Goal: Task Accomplishment & Management: Use online tool/utility

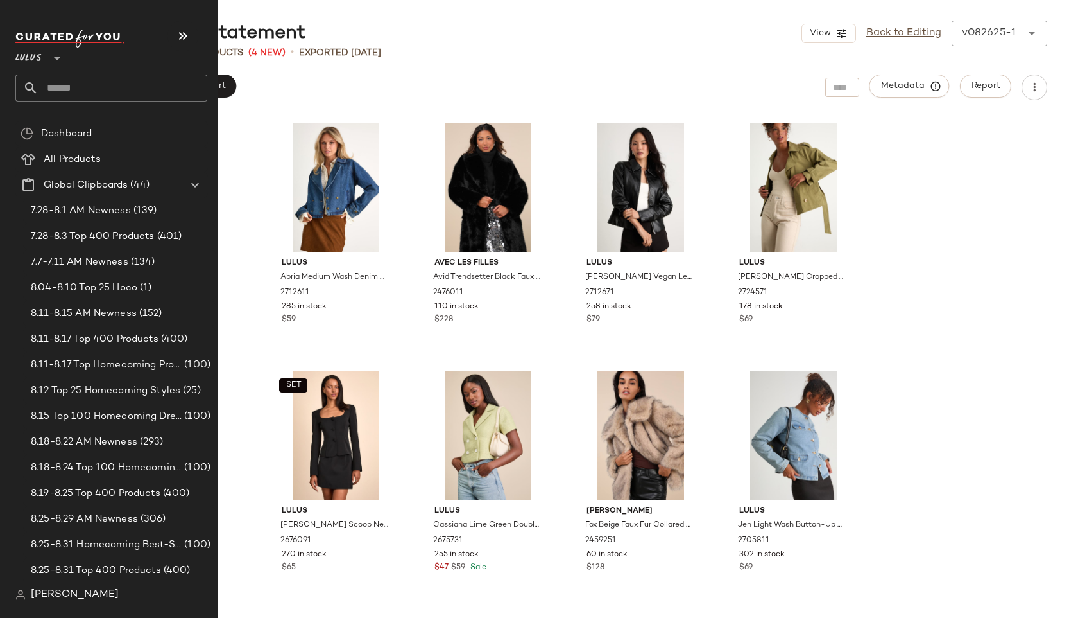
click at [66, 81] on input "text" at bounding box center [123, 87] width 169 height 27
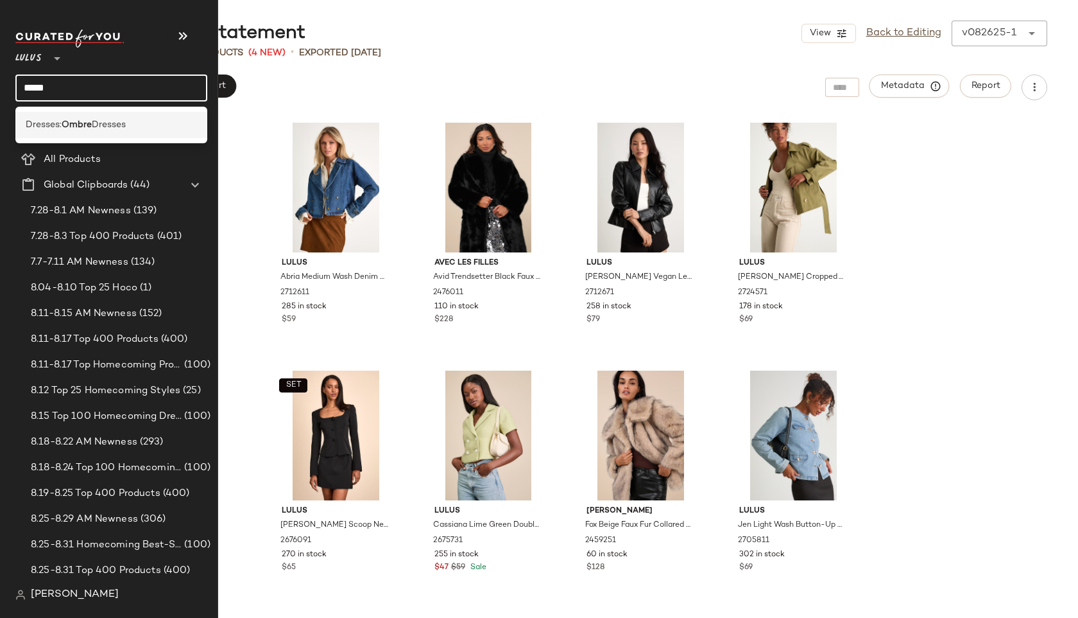
type input "*****"
click at [96, 116] on div "Dresses: Ombre Dresses" at bounding box center [111, 125] width 192 height 26
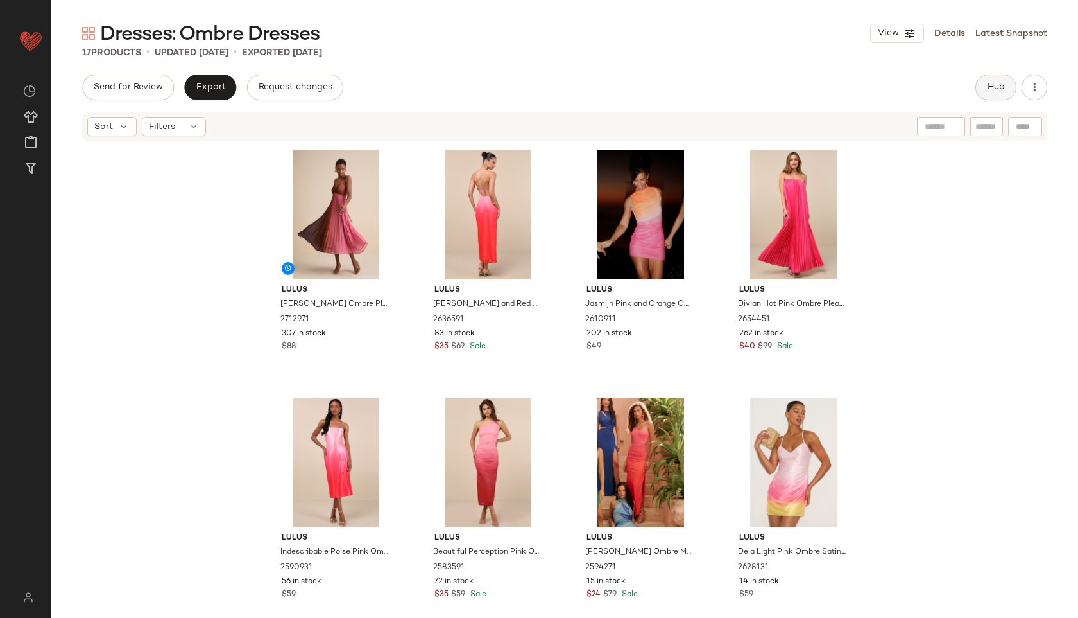
click at [1012, 86] on button "Hub" at bounding box center [996, 87] width 41 height 26
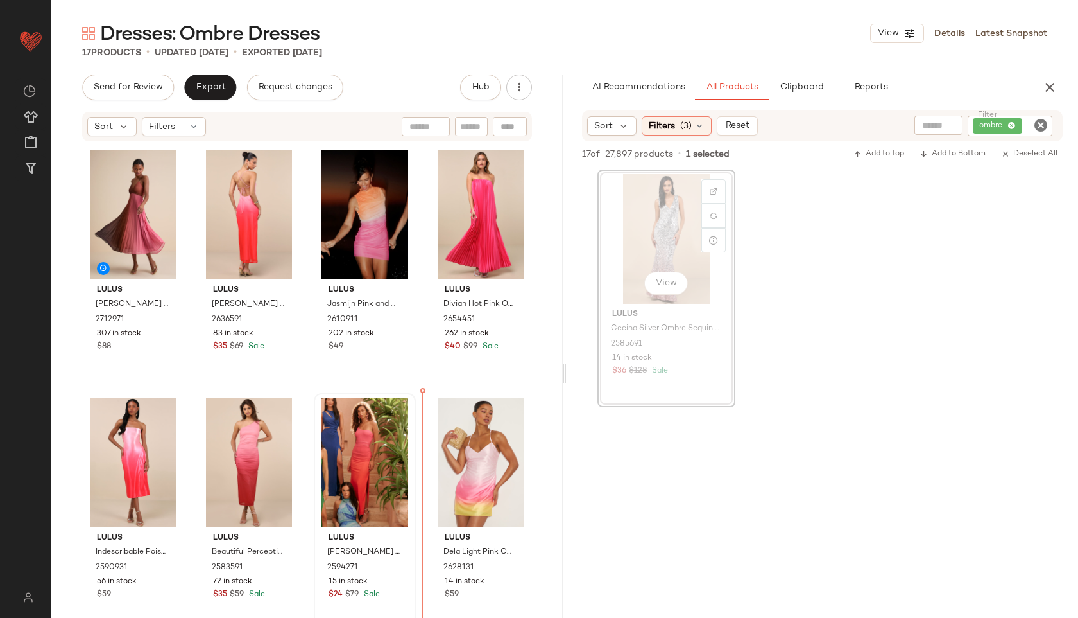
drag, startPoint x: 682, startPoint y: 245, endPoint x: 385, endPoint y: 492, distance: 385.7
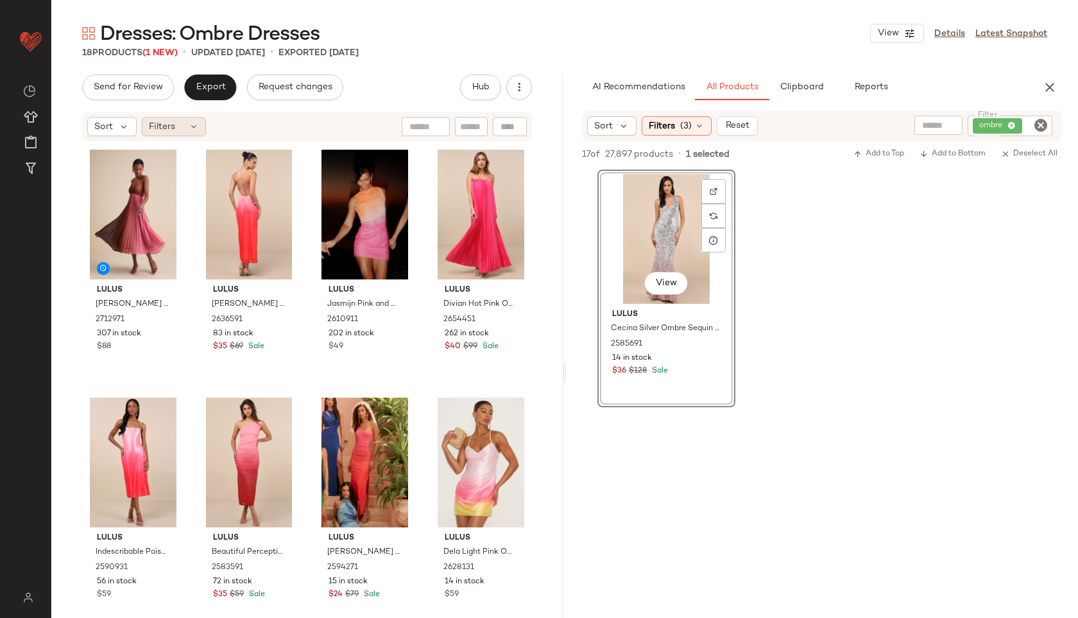
click at [165, 120] on span "Filters" at bounding box center [162, 126] width 26 height 13
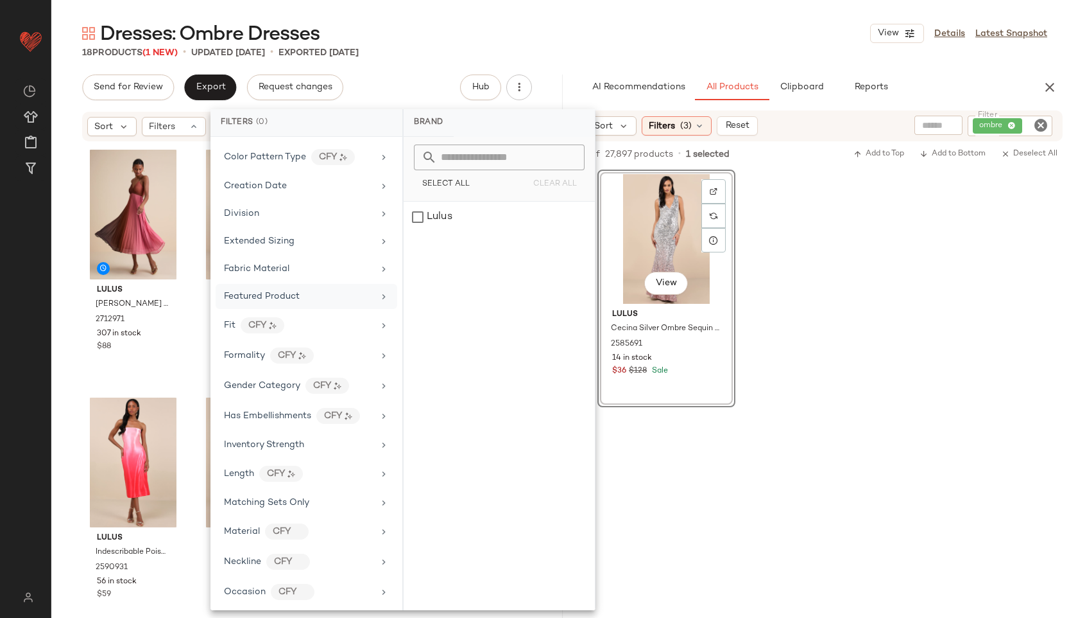
scroll to position [630, 0]
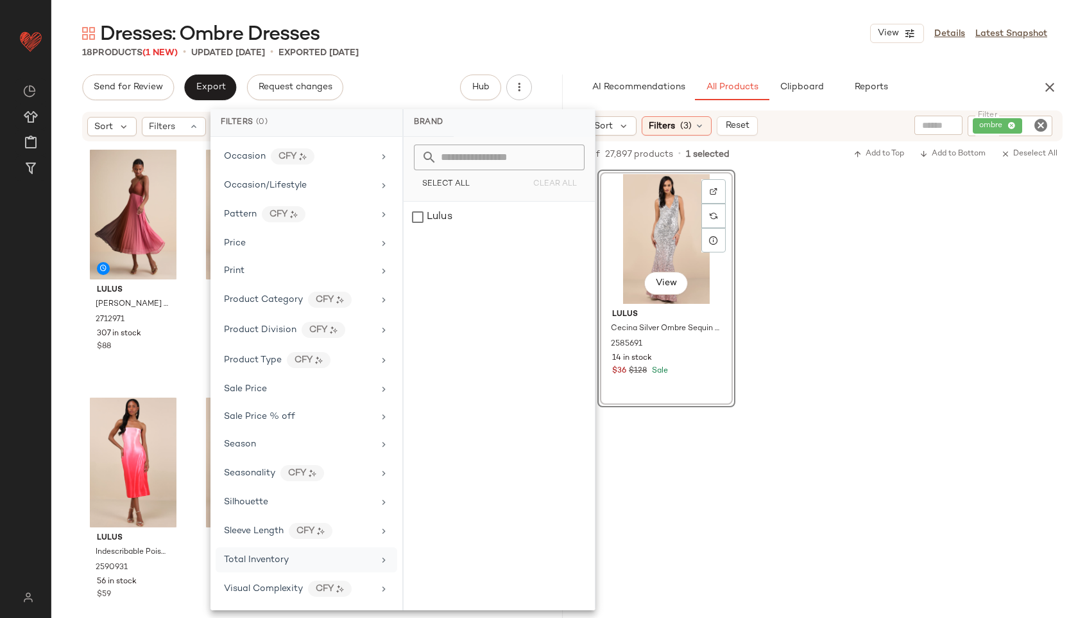
click at [261, 561] on span "Total Inventory" at bounding box center [256, 560] width 65 height 10
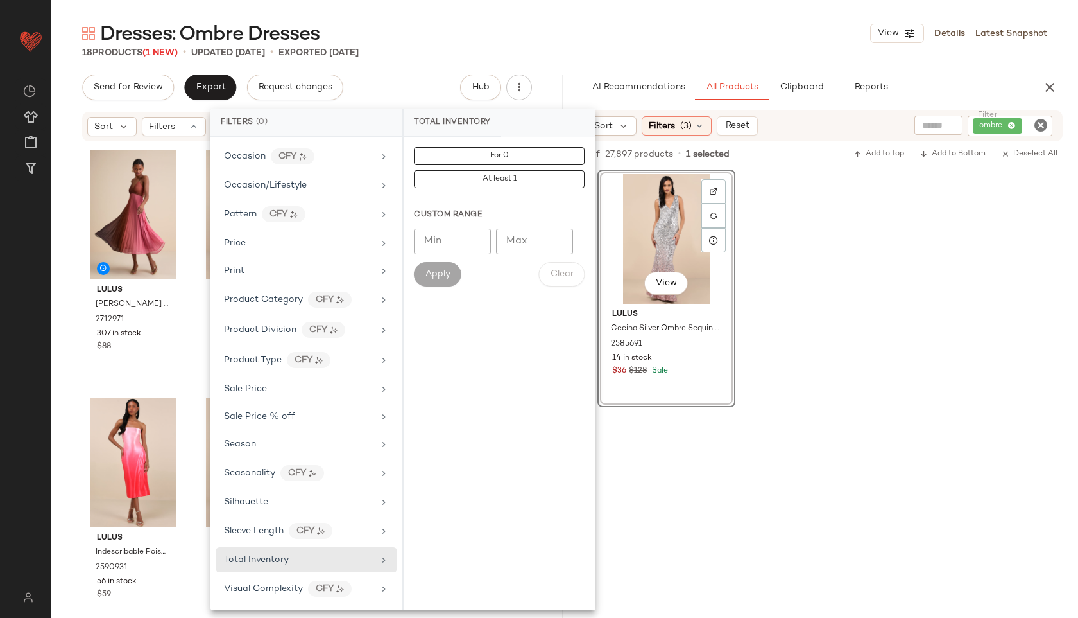
click at [541, 247] on input "Max" at bounding box center [534, 242] width 77 height 26
type input "**"
click at [444, 275] on span "Apply" at bounding box center [438, 274] width 26 height 10
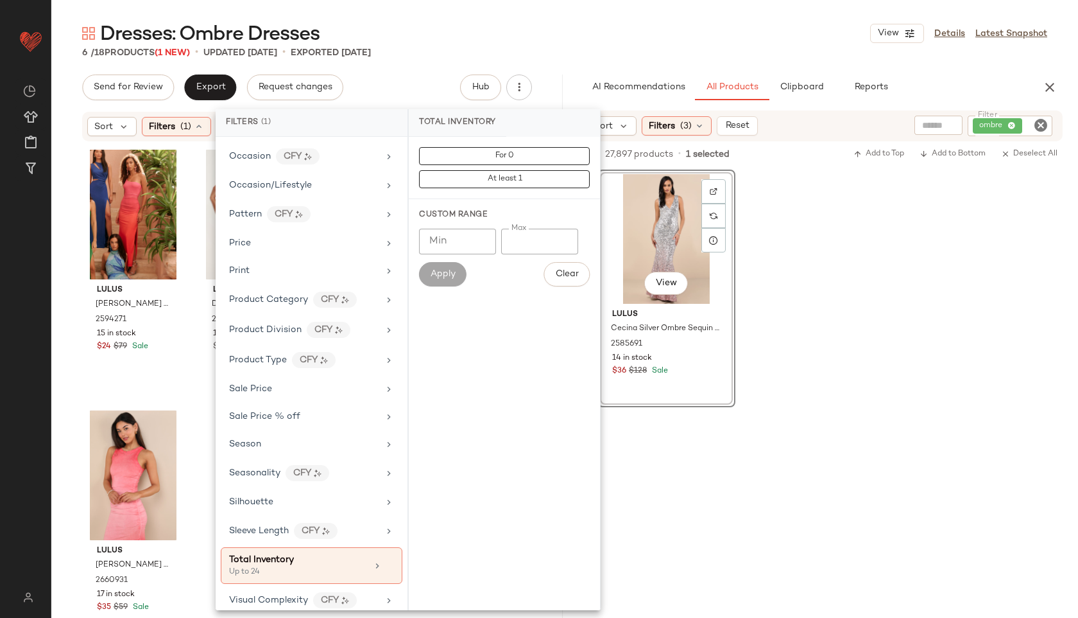
click at [587, 53] on div "6 / 18 Products (1 New) • updated [DATE] • Exported [DATE]" at bounding box center [564, 52] width 1027 height 13
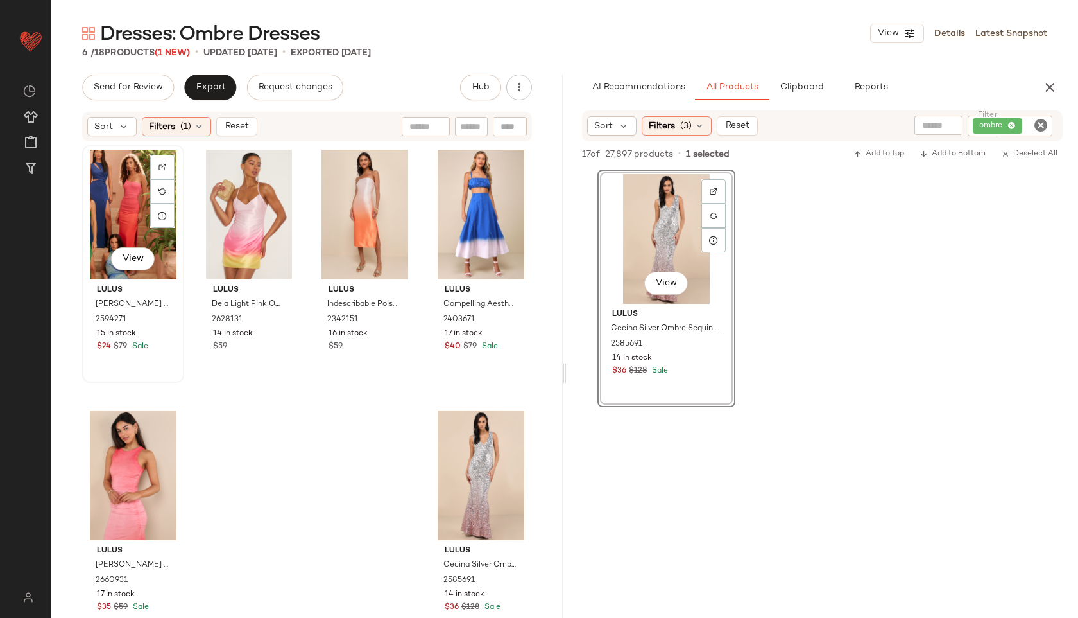
click at [132, 204] on div "View" at bounding box center [133, 215] width 93 height 130
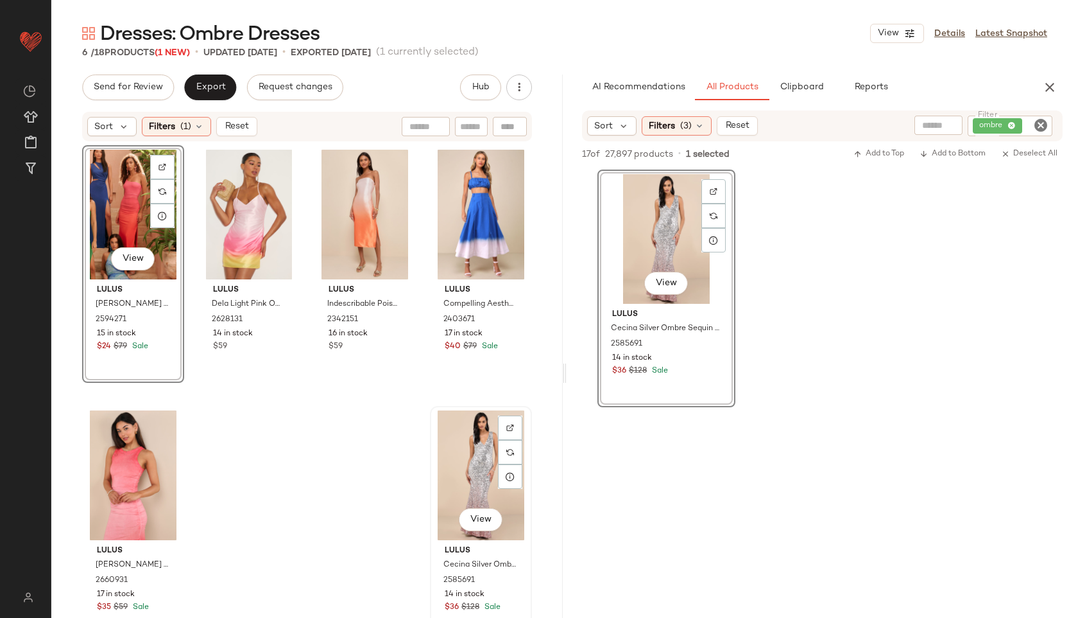
click at [455, 466] on div "View" at bounding box center [481, 475] width 93 height 130
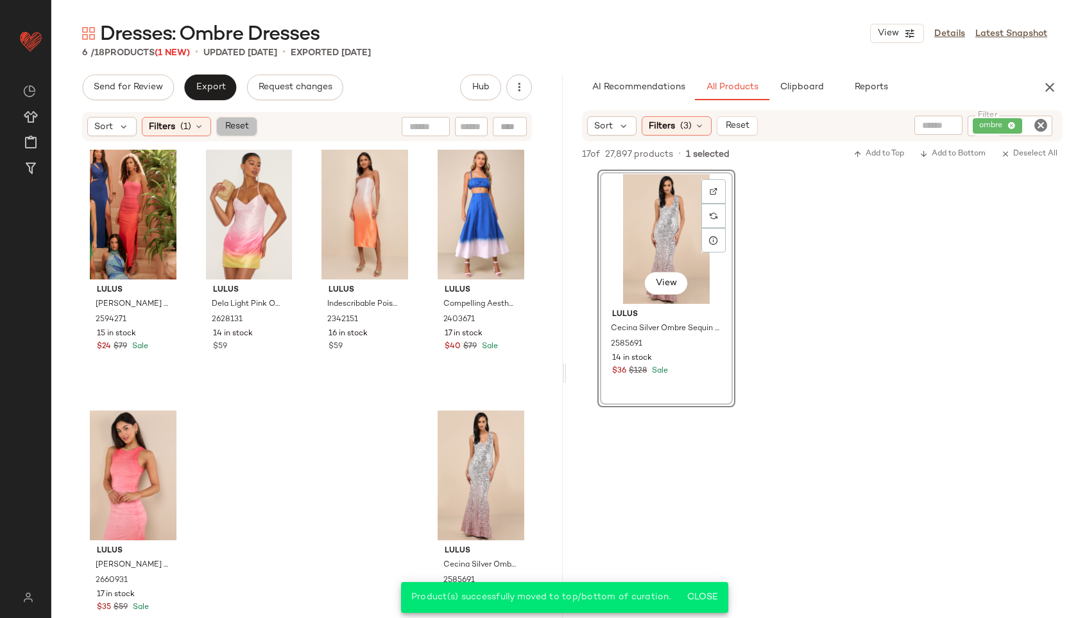
click at [241, 123] on span "Reset" at bounding box center [236, 126] width 24 height 10
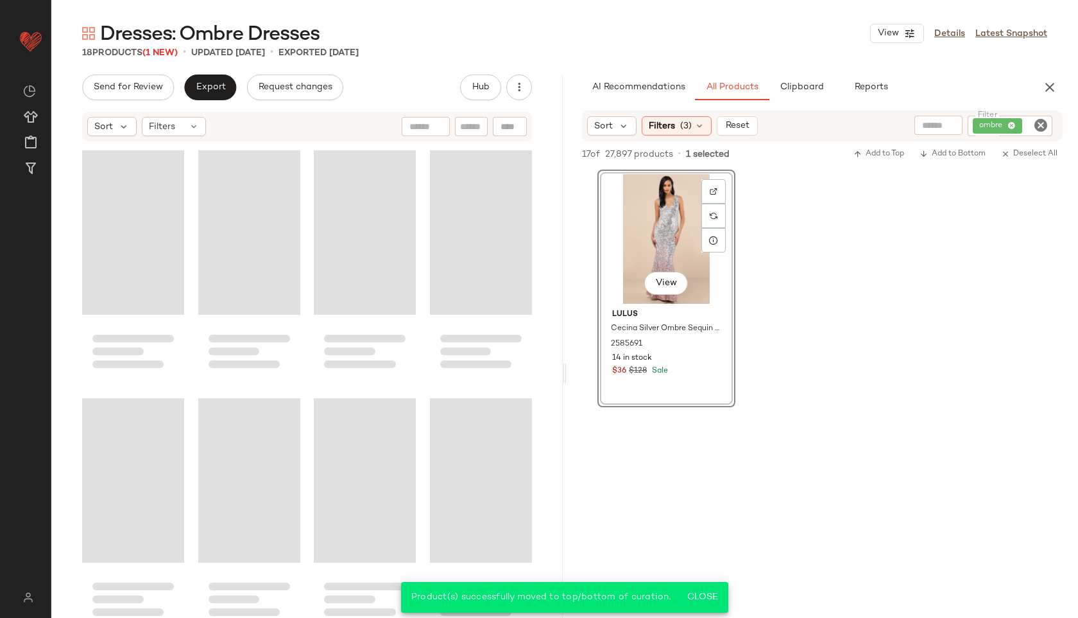
scroll to position [728, 0]
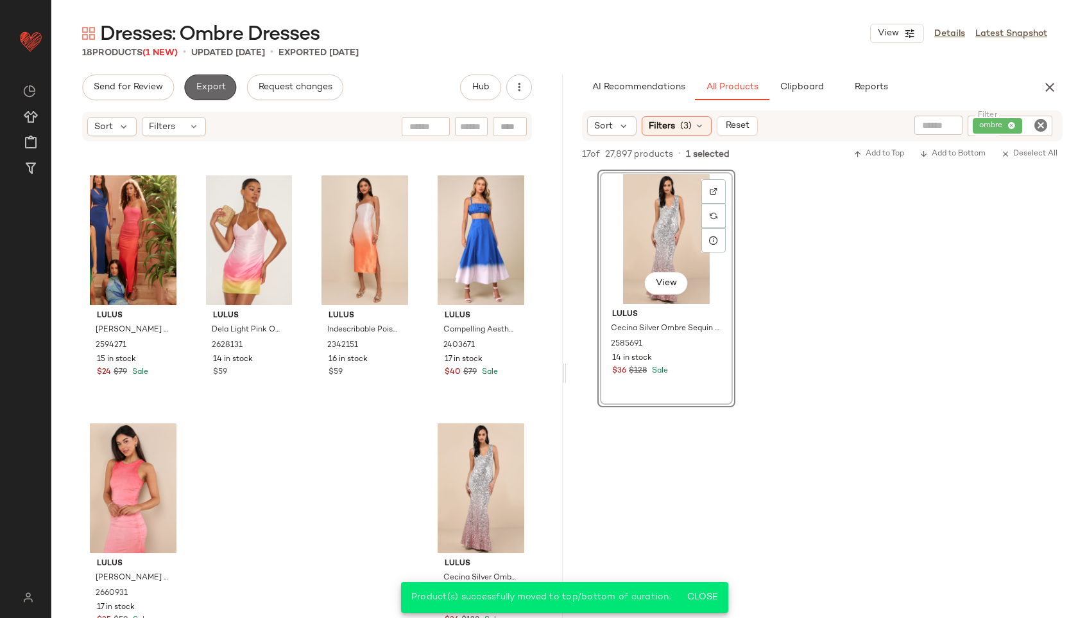
click at [215, 90] on span "Export" at bounding box center [210, 87] width 30 height 10
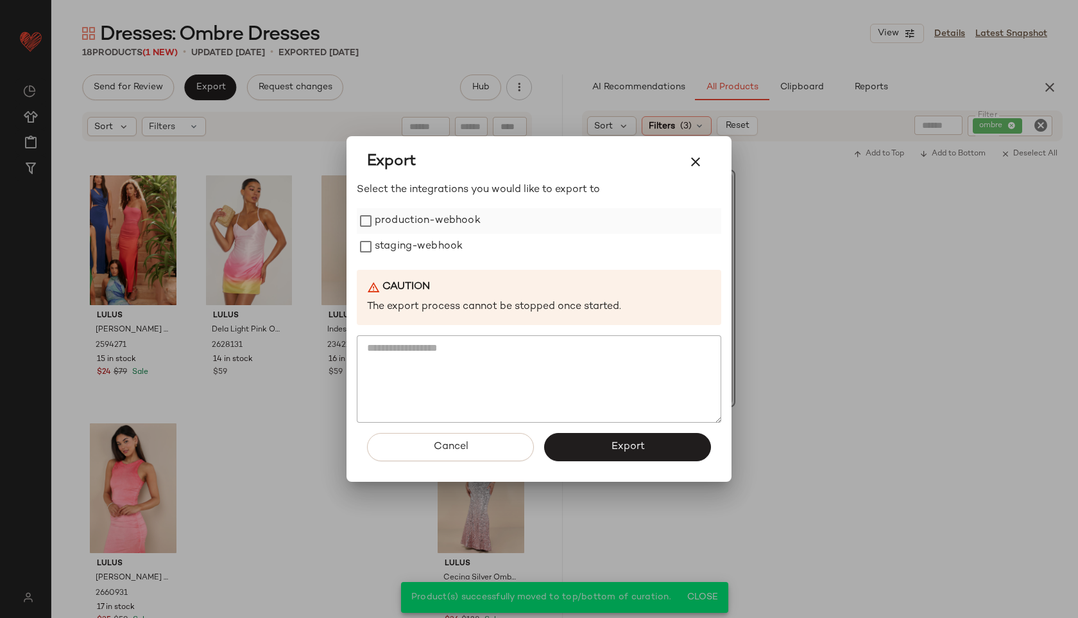
click at [451, 230] on label "production-webhook" at bounding box center [428, 221] width 106 height 26
click at [451, 246] on label "staging-webhook" at bounding box center [419, 247] width 88 height 26
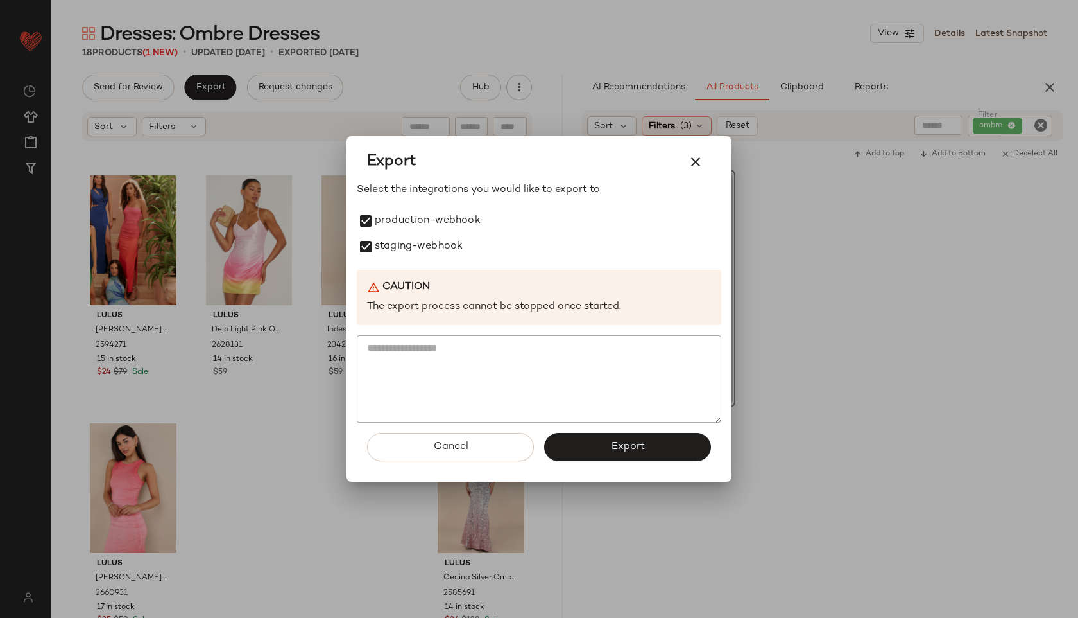
click at [585, 431] on div "Cancel Export" at bounding box center [539, 451] width 365 height 59
click at [599, 447] on button "Export" at bounding box center [627, 447] width 167 height 28
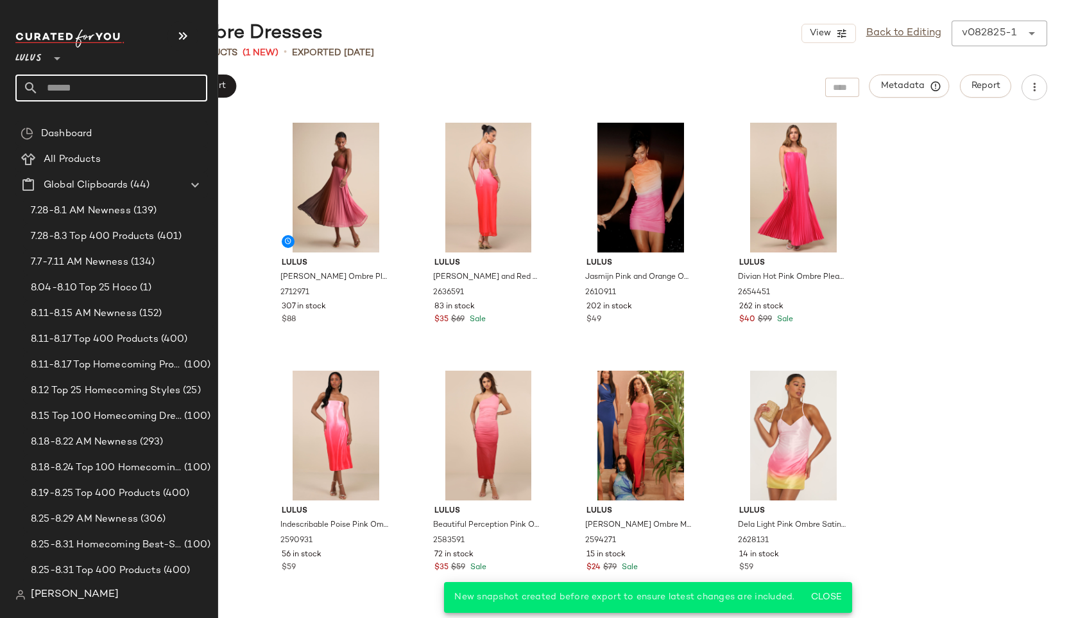
click at [91, 85] on input "text" at bounding box center [123, 87] width 169 height 27
type input "**********"
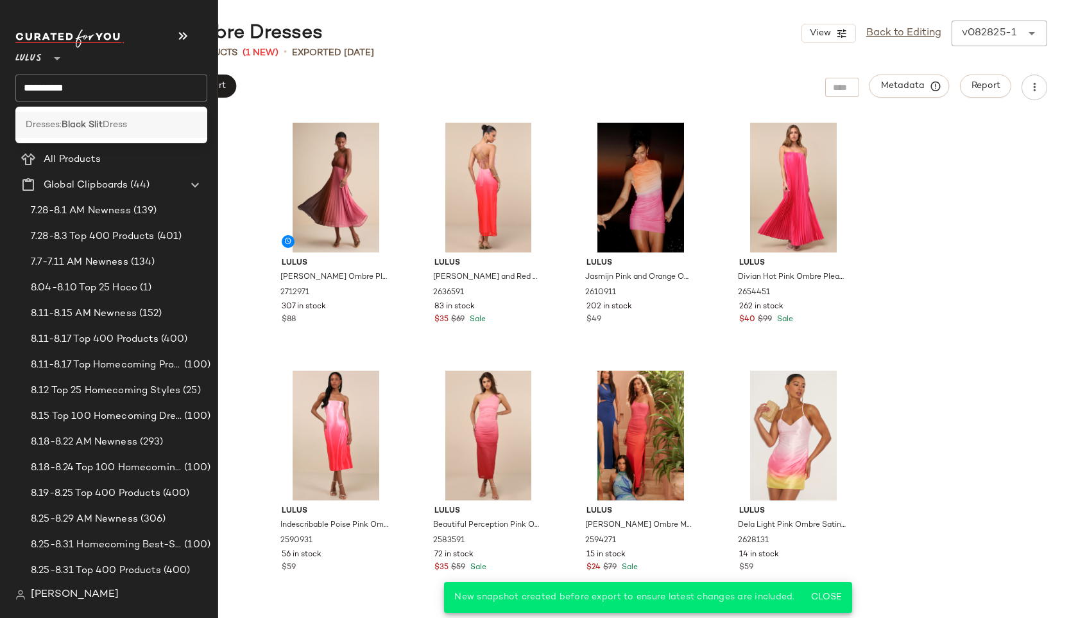
click at [108, 121] on span "Dress" at bounding box center [115, 124] width 24 height 13
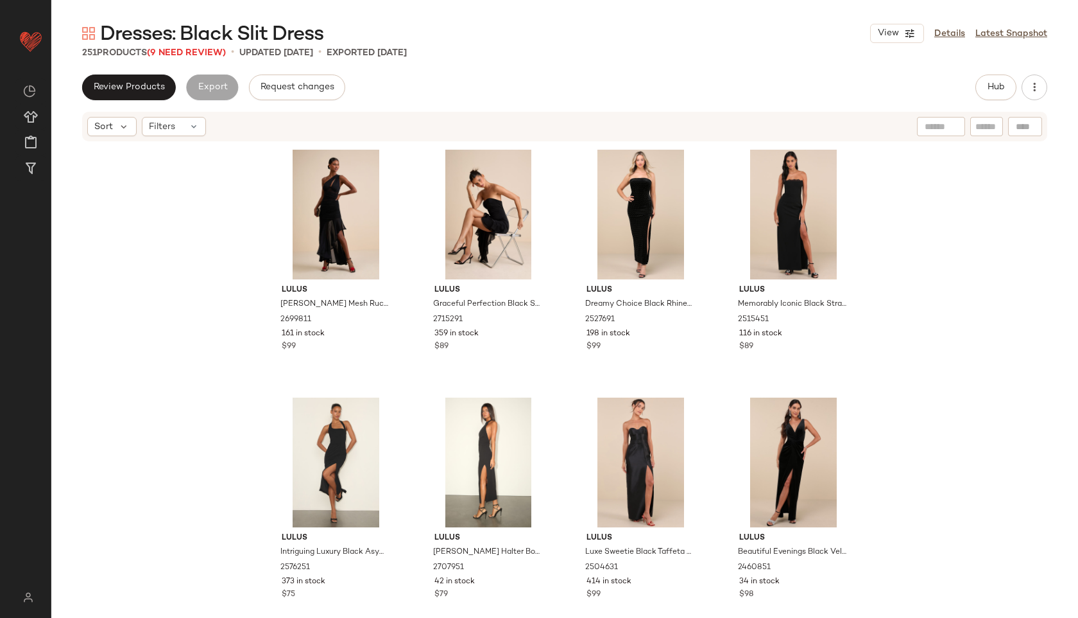
click at [196, 46] on span "Dresses: Black Slit Dress" at bounding box center [211, 35] width 223 height 26
click at [197, 50] on span "(9 Need Review)" at bounding box center [186, 53] width 79 height 10
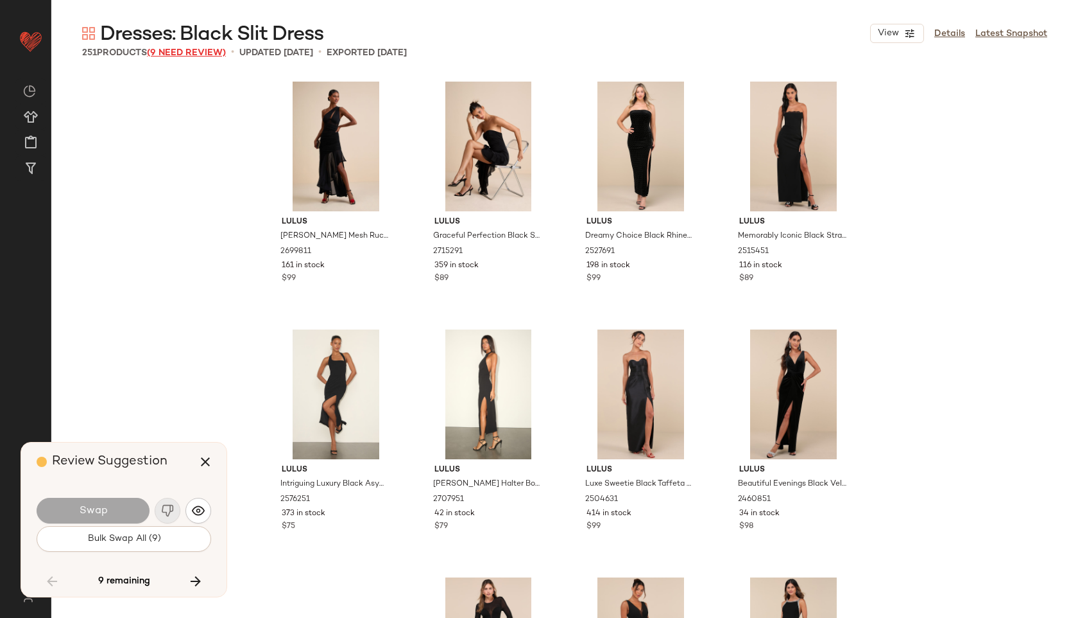
scroll to position [4956, 0]
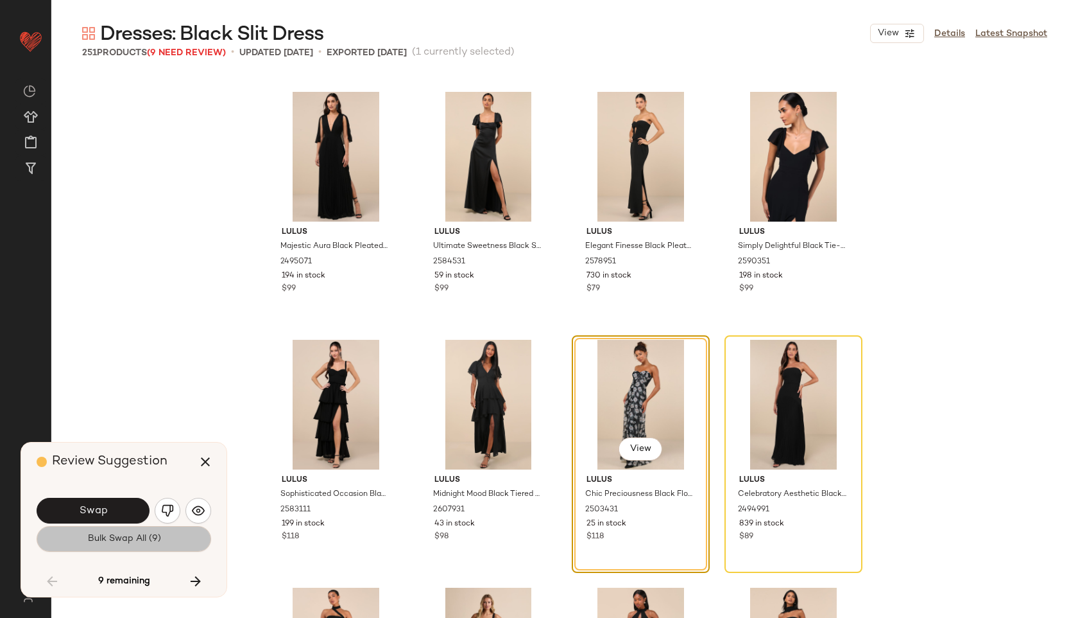
click at [116, 537] on span "Bulk Swap All (9)" at bounding box center [124, 538] width 74 height 10
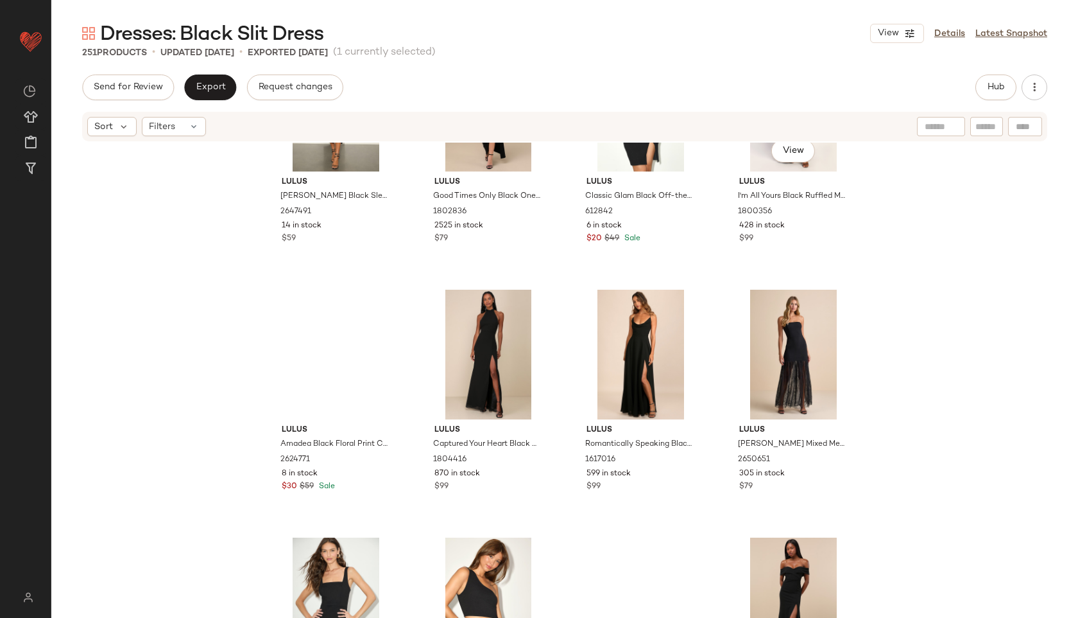
scroll to position [6818, 0]
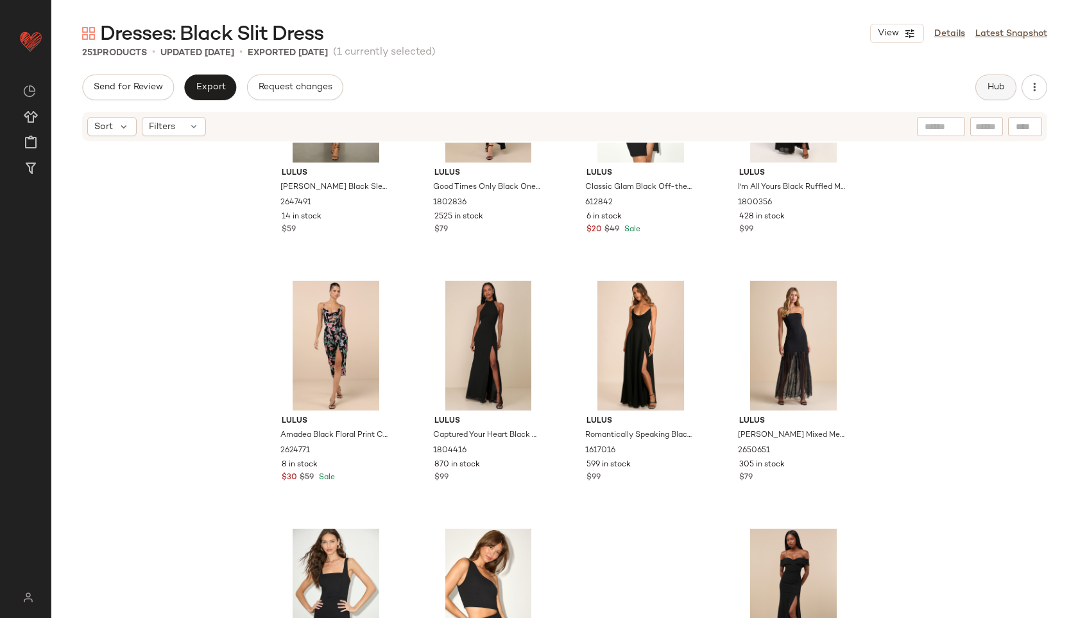
click at [1000, 78] on button "Hub" at bounding box center [996, 87] width 41 height 26
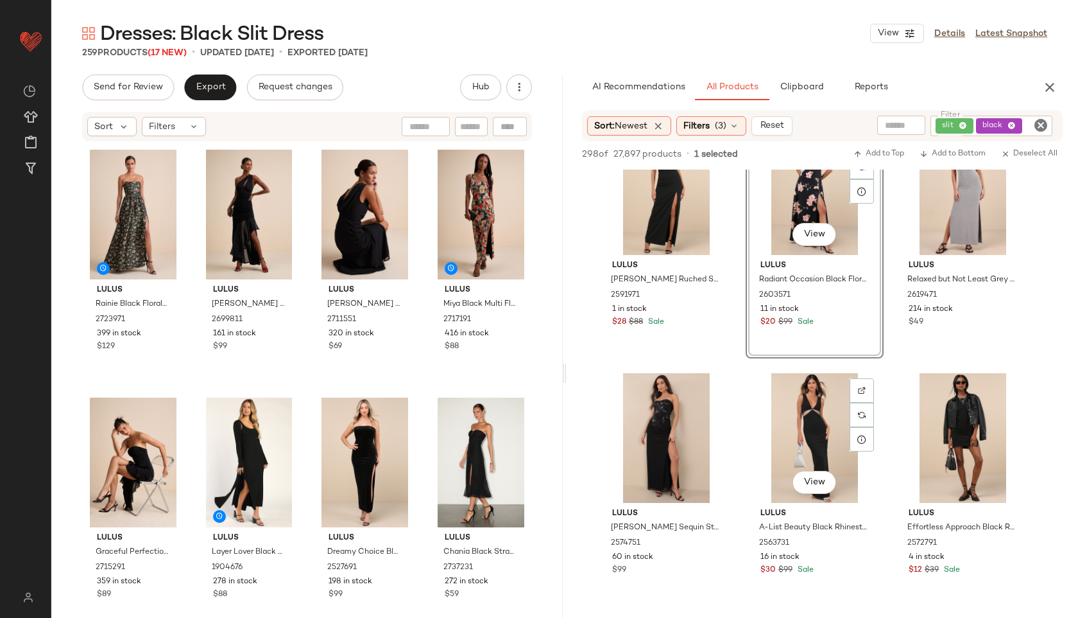
scroll to position [1041, 0]
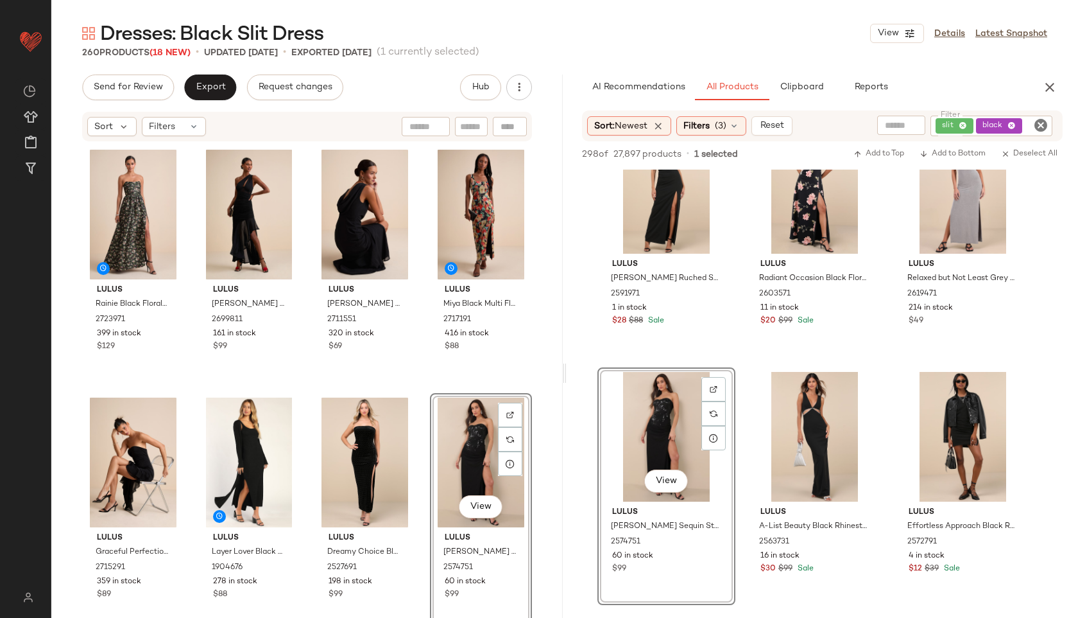
click at [207, 69] on div "Dresses: Black Slit Dress View Details Latest Snapshot 260 Products (18 New) • …" at bounding box center [564, 319] width 1027 height 597
click at [209, 83] on span "Export" at bounding box center [210, 87] width 30 height 10
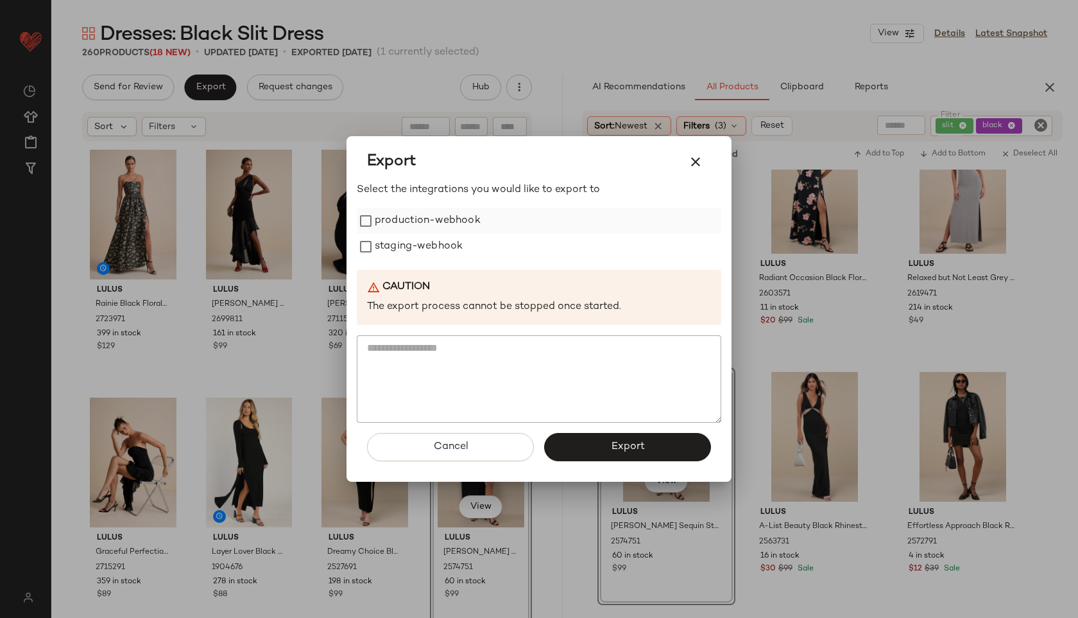
click at [446, 225] on label "production-webhook" at bounding box center [428, 221] width 106 height 26
click at [446, 239] on label "staging-webhook" at bounding box center [419, 247] width 88 height 26
click at [616, 447] on span "Export" at bounding box center [628, 446] width 34 height 12
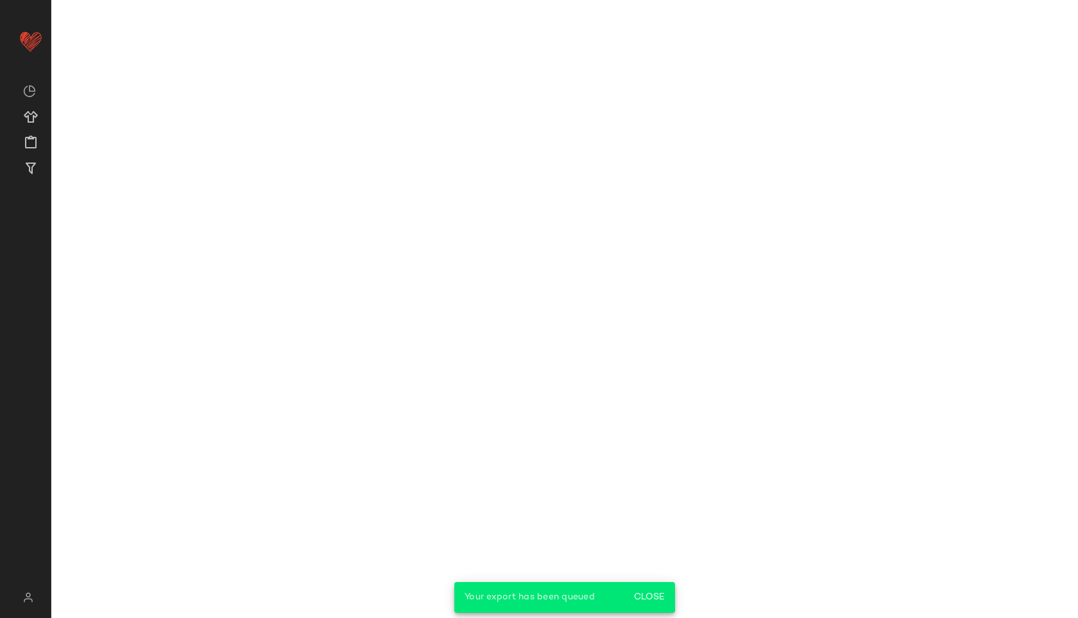
scroll to position [1537, 0]
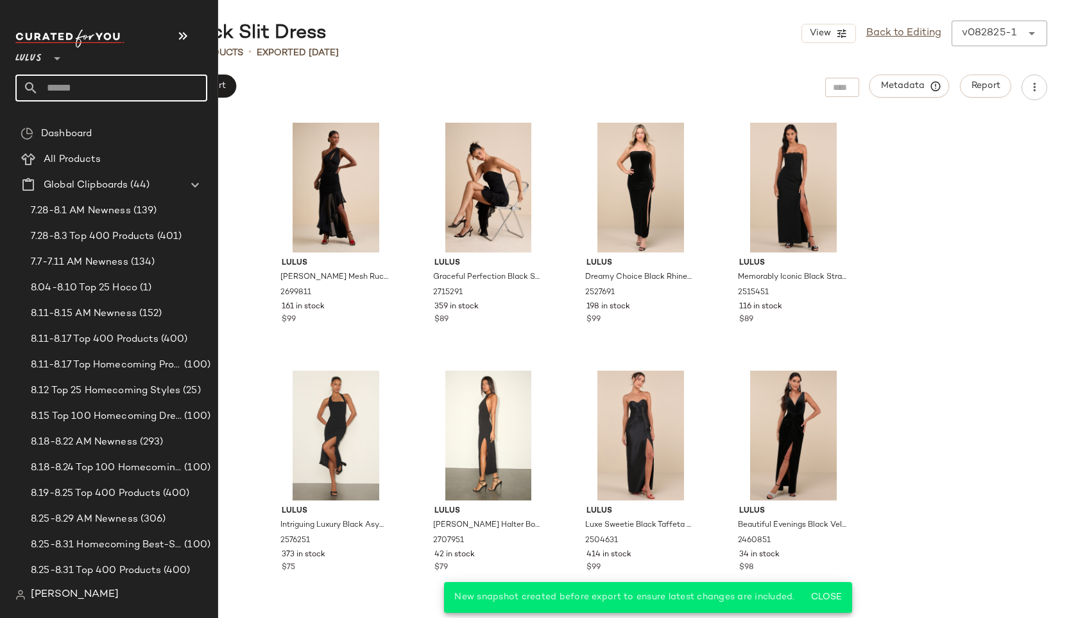
click at [73, 89] on input "text" at bounding box center [123, 87] width 169 height 27
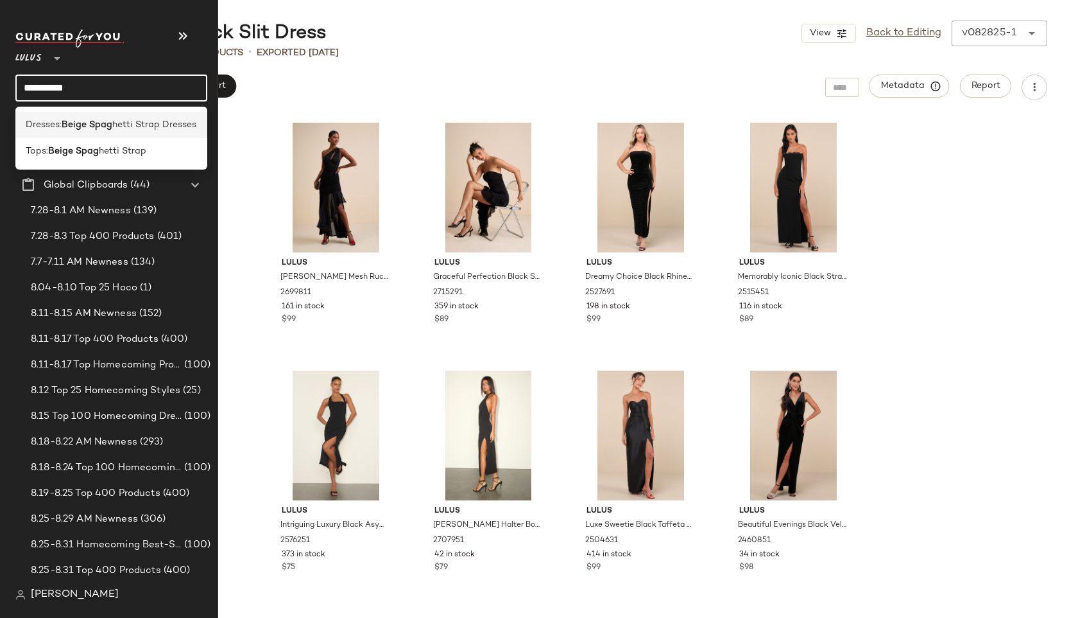
type input "**********"
click at [85, 121] on b "Beige Spag" at bounding box center [87, 124] width 51 height 13
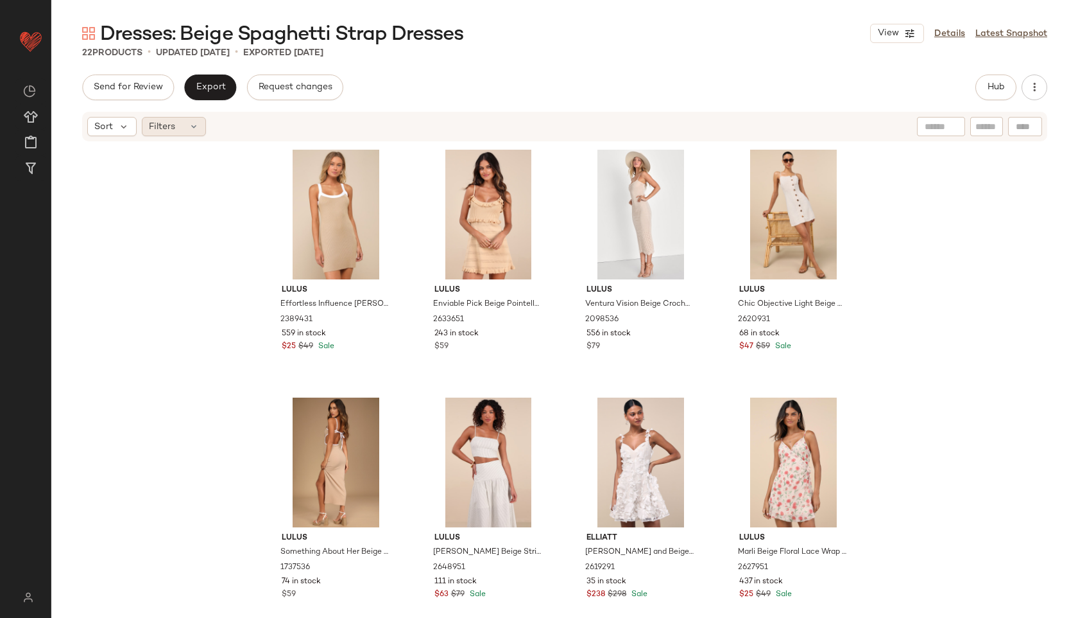
click at [154, 128] on span "Filters" at bounding box center [162, 126] width 26 height 13
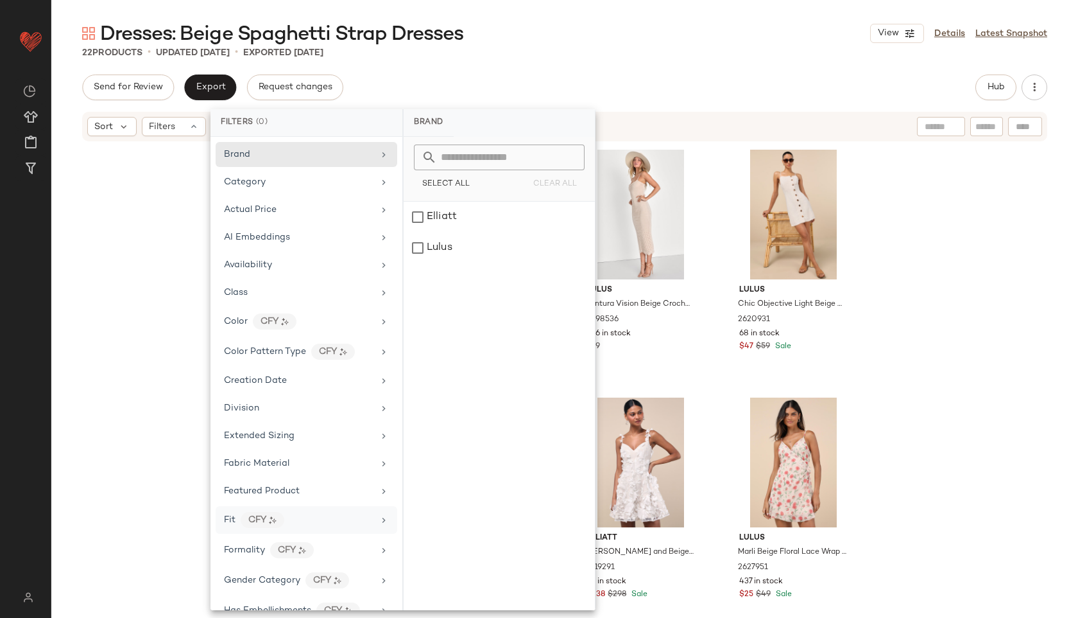
scroll to position [630, 0]
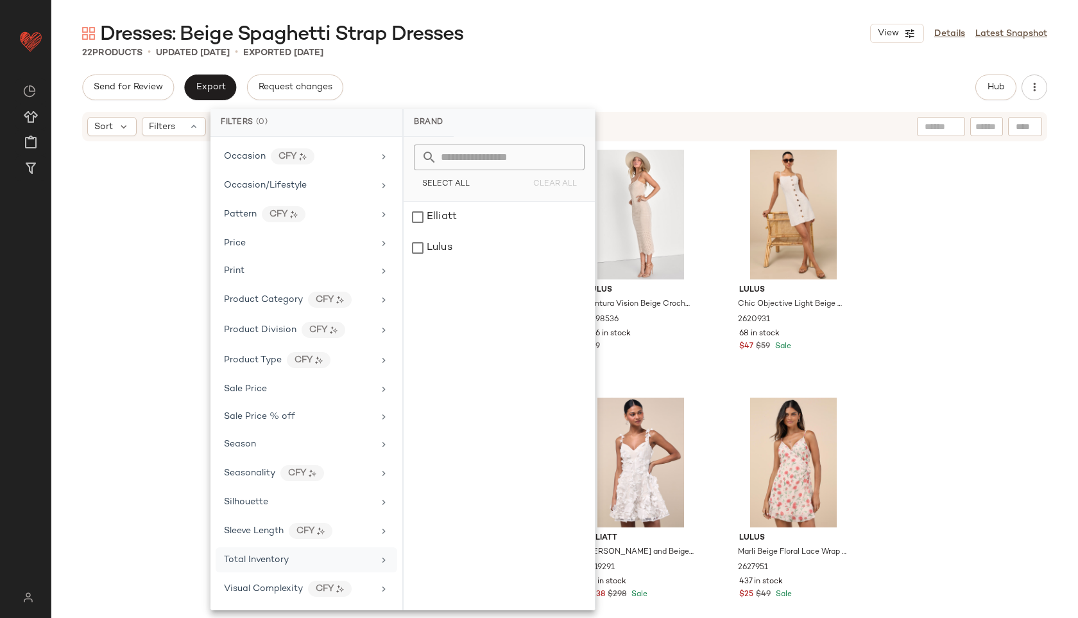
click at [272, 560] on span "Total Inventory" at bounding box center [256, 560] width 65 height 10
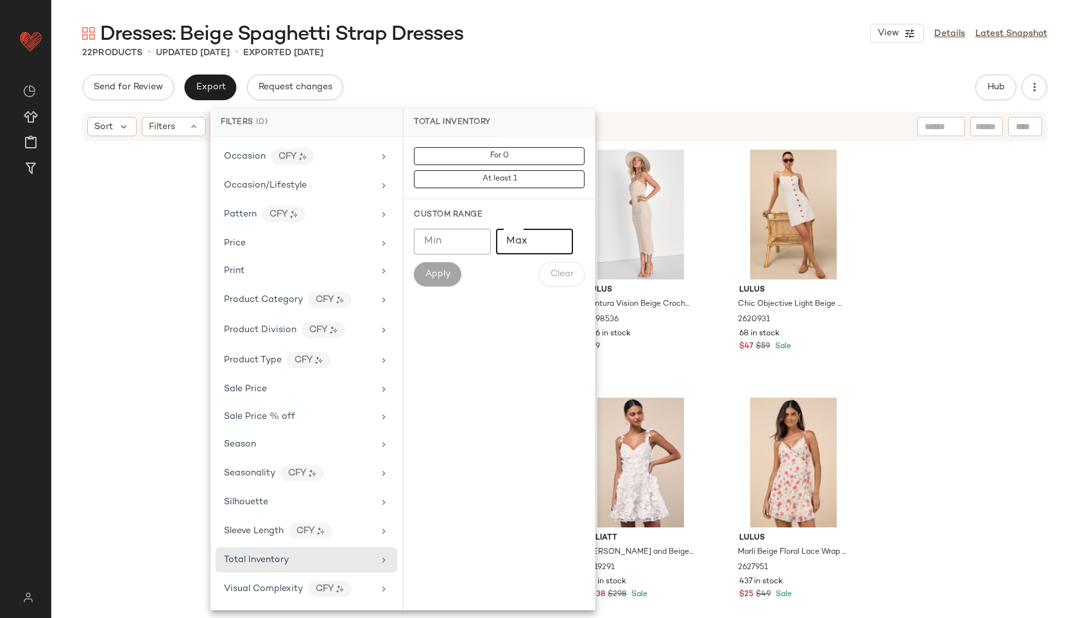
click at [537, 243] on input "Max" at bounding box center [534, 242] width 77 height 26
type input "**"
click at [440, 270] on span "Apply" at bounding box center [438, 274] width 26 height 10
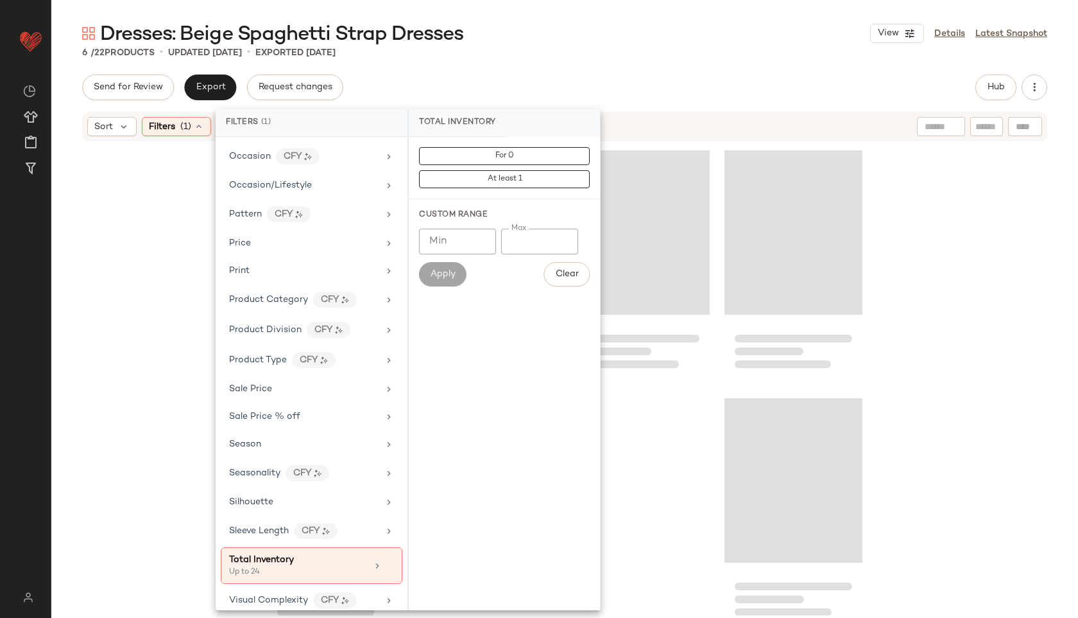
click at [623, 56] on div "6 / 22 Products • updated [DATE] • Exported [DATE]" at bounding box center [564, 52] width 1027 height 13
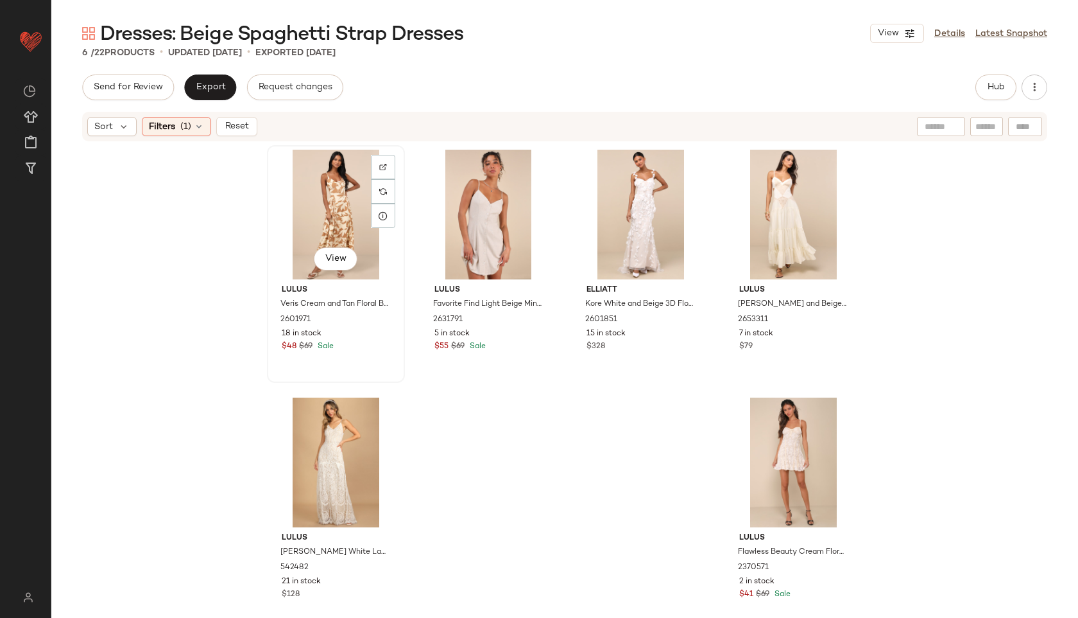
click at [343, 189] on div "View" at bounding box center [336, 215] width 129 height 130
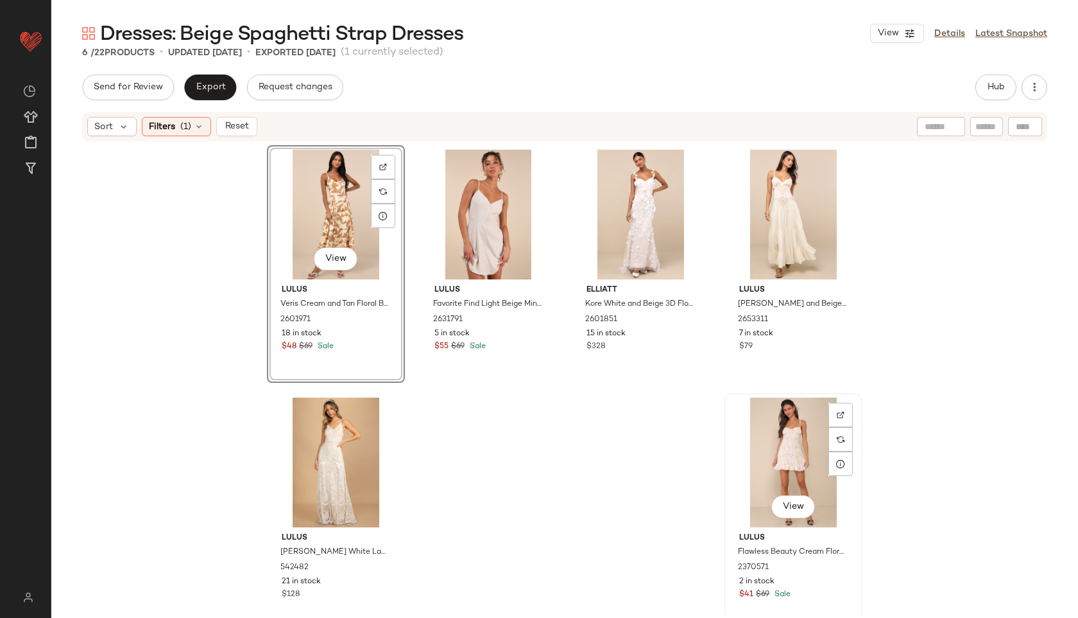
click at [792, 455] on div "View" at bounding box center [793, 462] width 129 height 130
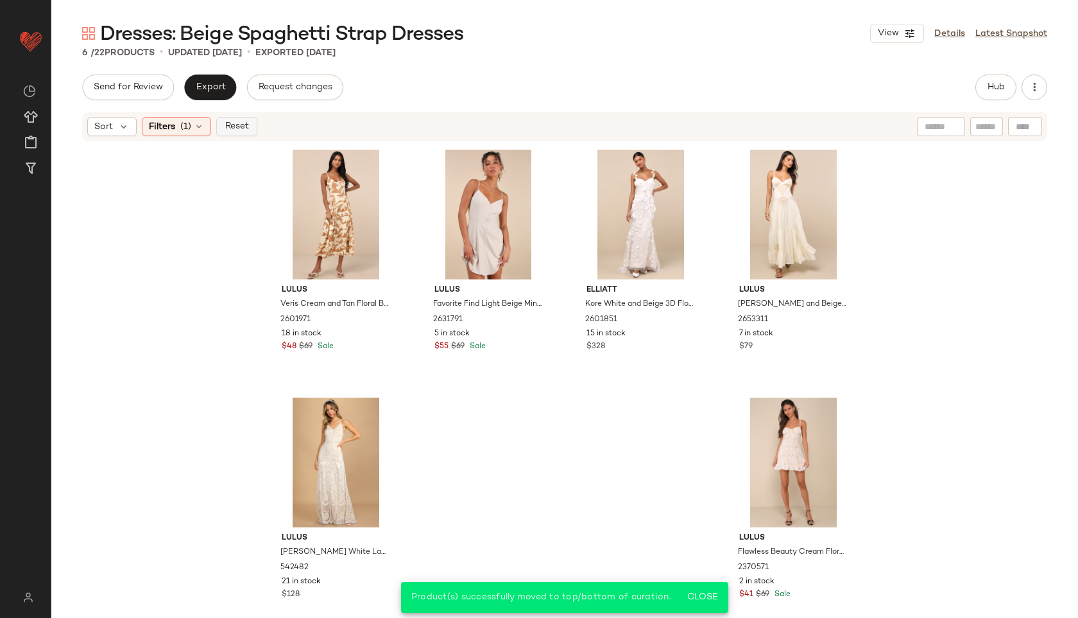
click at [237, 125] on span "Reset" at bounding box center [236, 126] width 24 height 10
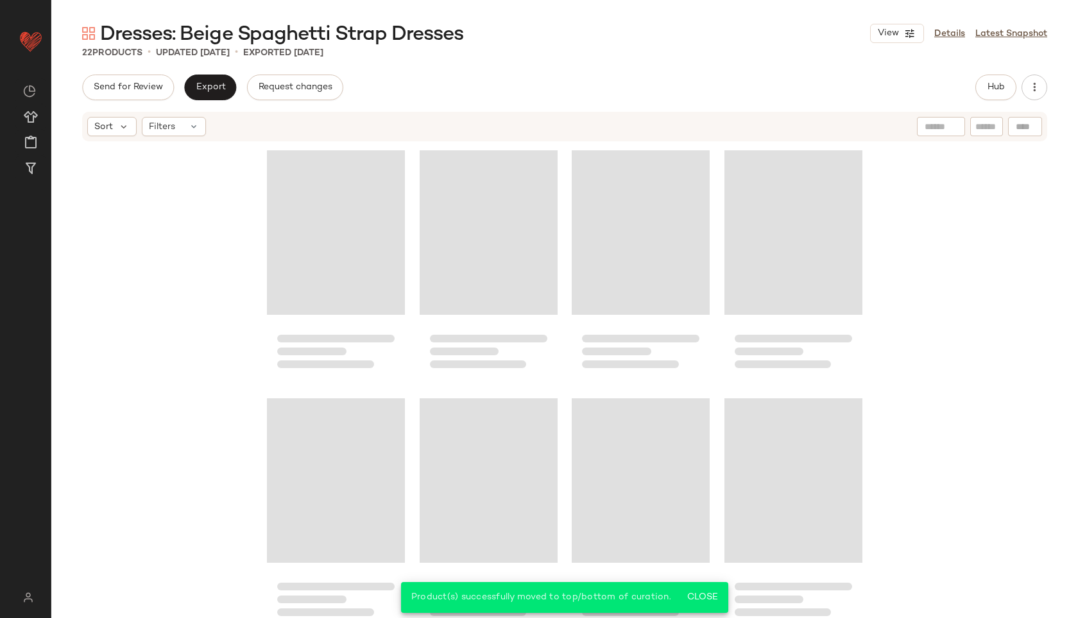
scroll to position [976, 0]
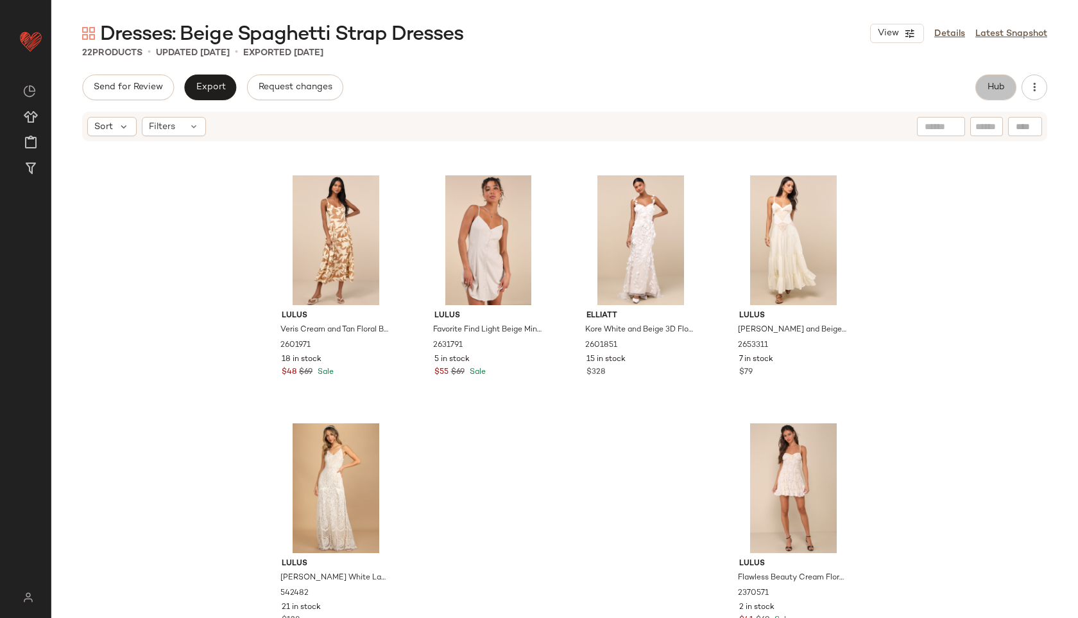
click at [998, 83] on span "Hub" at bounding box center [996, 87] width 18 height 10
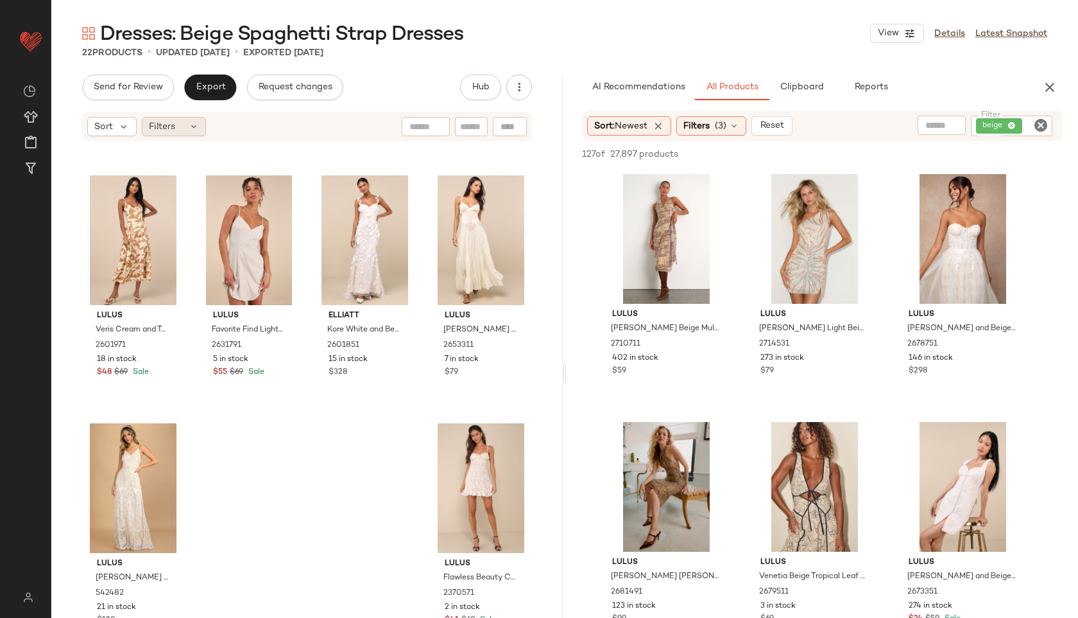
click at [177, 124] on div "Filters" at bounding box center [174, 126] width 64 height 19
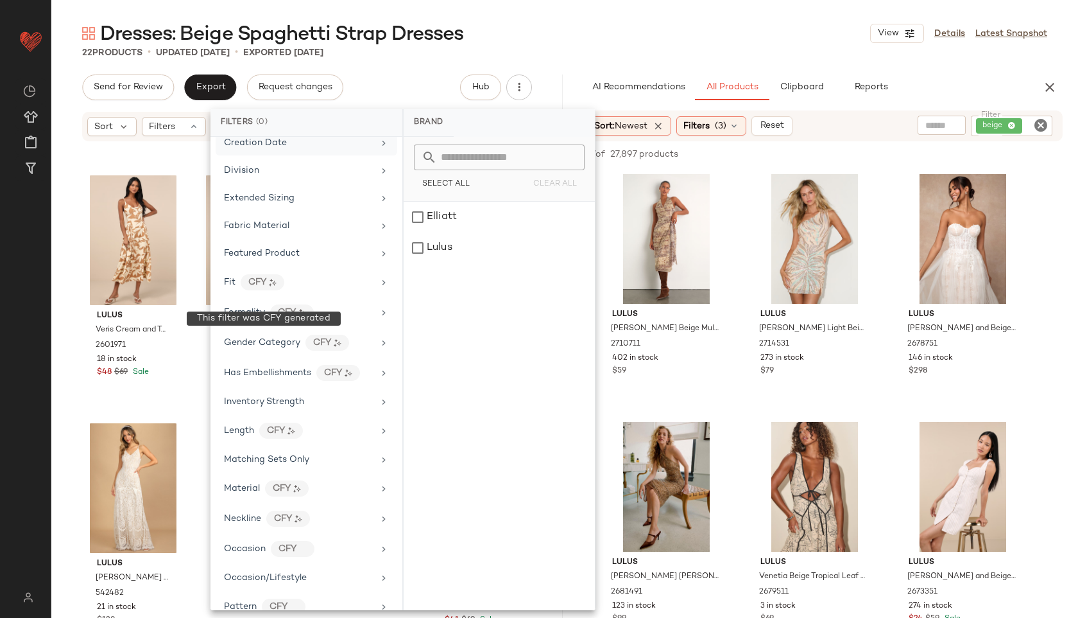
scroll to position [630, 0]
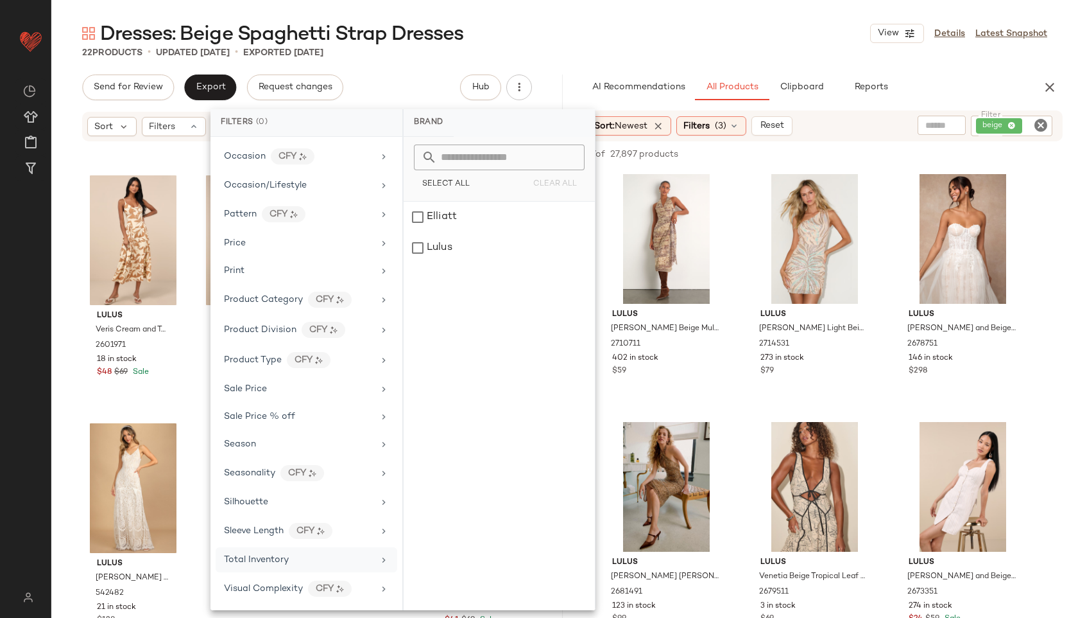
click at [266, 551] on div "Total Inventory" at bounding box center [307, 559] width 182 height 25
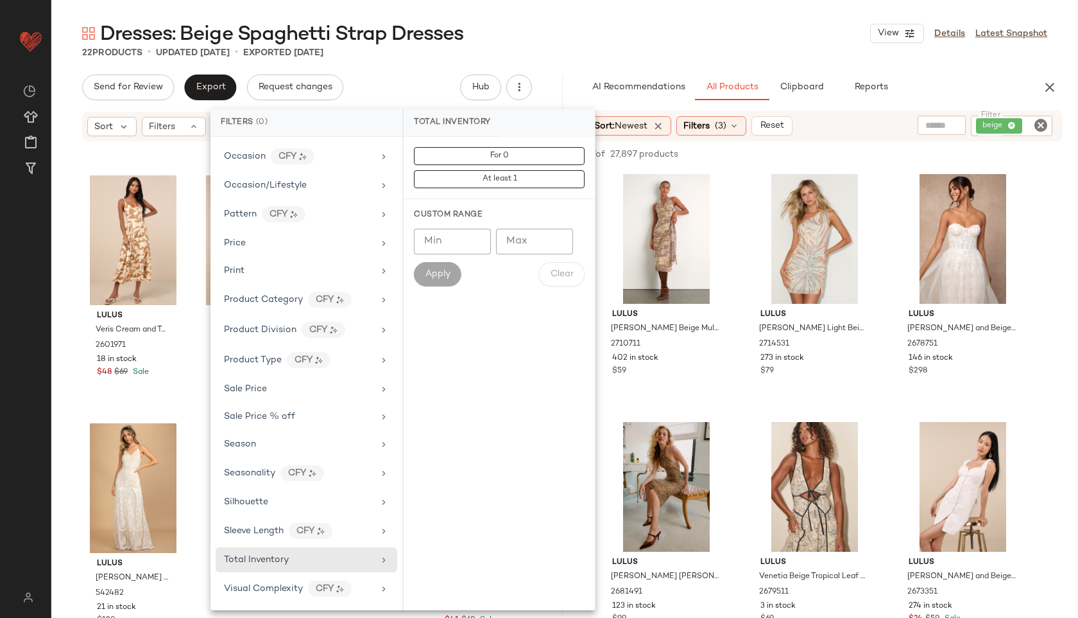
click at [599, 21] on div "Dresses: Beige Spaghetti Strap Dresses View Details Latest Snapshot" at bounding box center [564, 34] width 1027 height 26
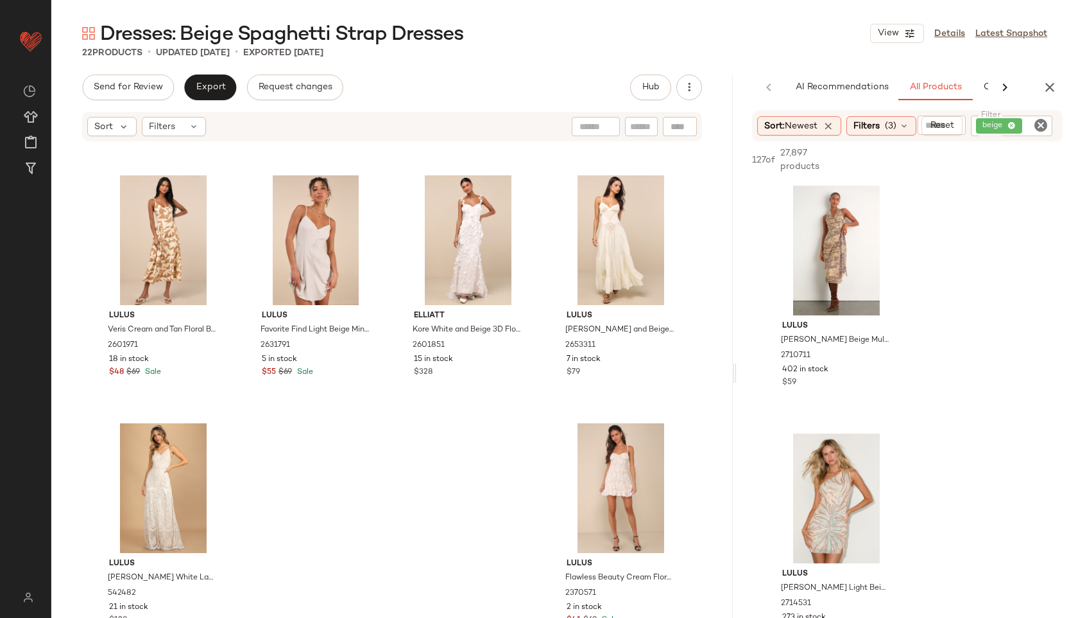
drag, startPoint x: 562, startPoint y: 377, endPoint x: 847, endPoint y: 359, distance: 285.0
click at [847, 359] on div "Dresses: Beige Spaghetti Strap Dresses View Details Latest Snapshot 22 Products…" at bounding box center [564, 319] width 1027 height 597
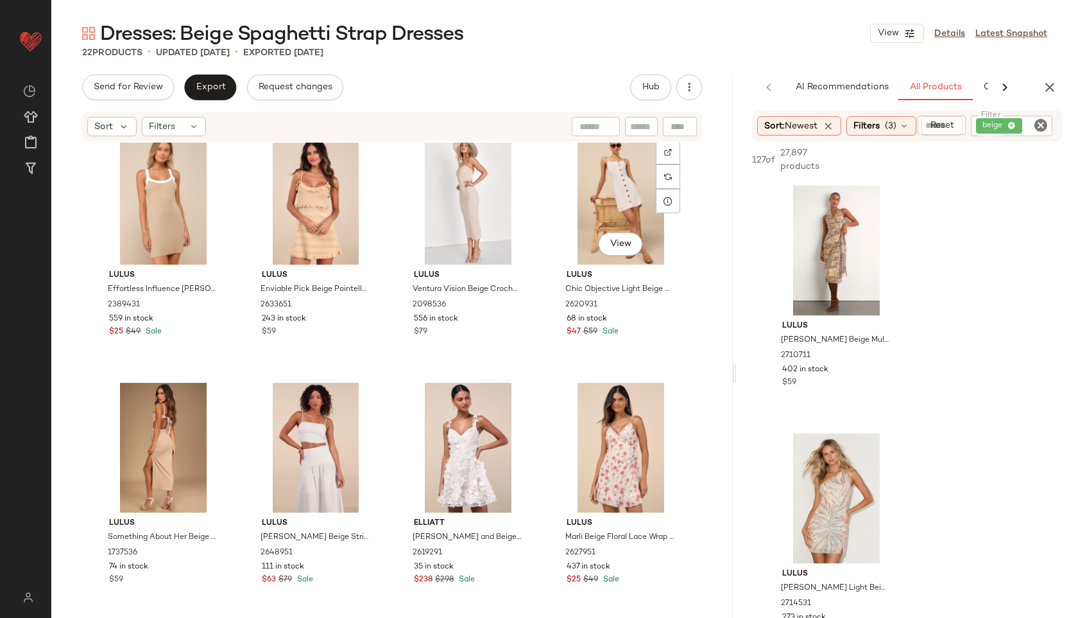
scroll to position [0, 0]
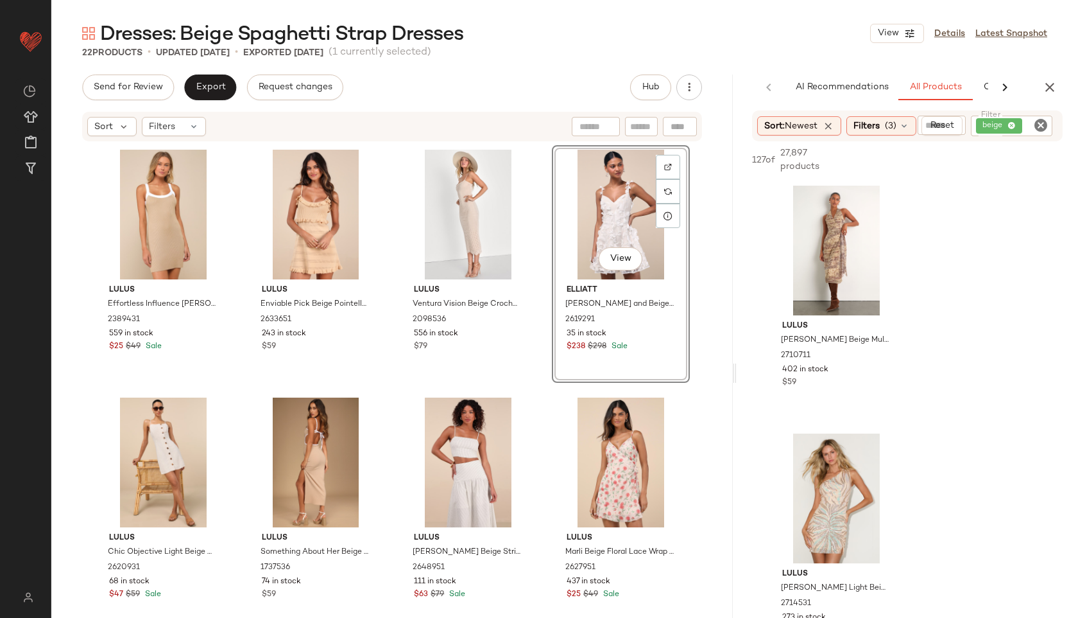
click at [217, 72] on div "Dresses: Beige Spaghetti Strap Dresses View Details Latest Snapshot 22 Products…" at bounding box center [564, 319] width 1027 height 597
click at [213, 87] on span "Export" at bounding box center [210, 87] width 30 height 10
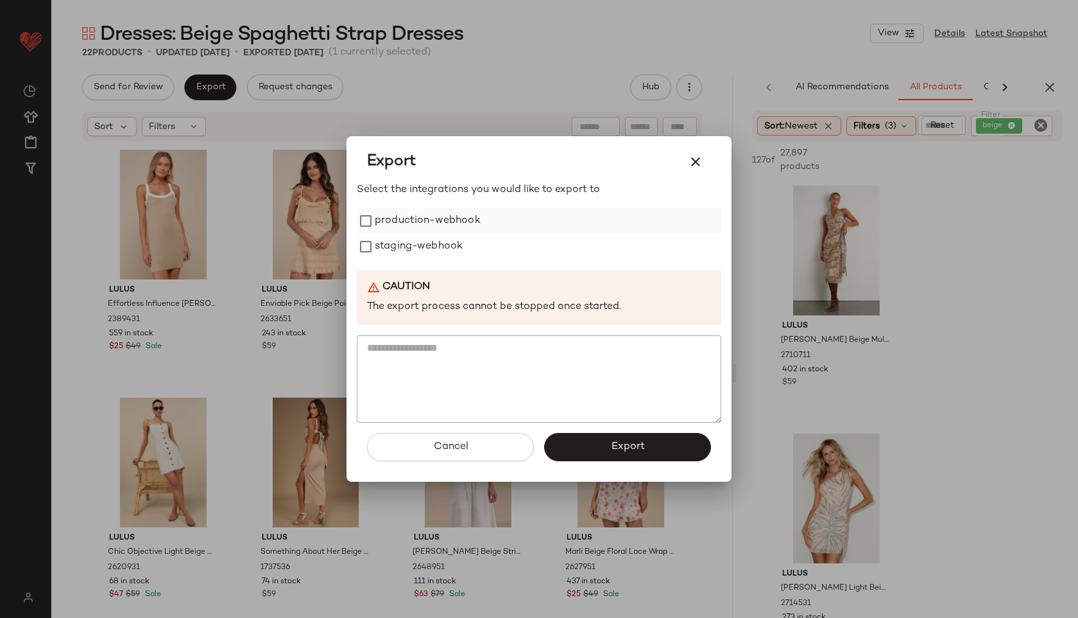
click at [452, 225] on label "production-webhook" at bounding box center [428, 221] width 106 height 26
click at [453, 248] on label "staging-webhook" at bounding box center [419, 247] width 88 height 26
click at [637, 454] on button "Export" at bounding box center [627, 447] width 167 height 28
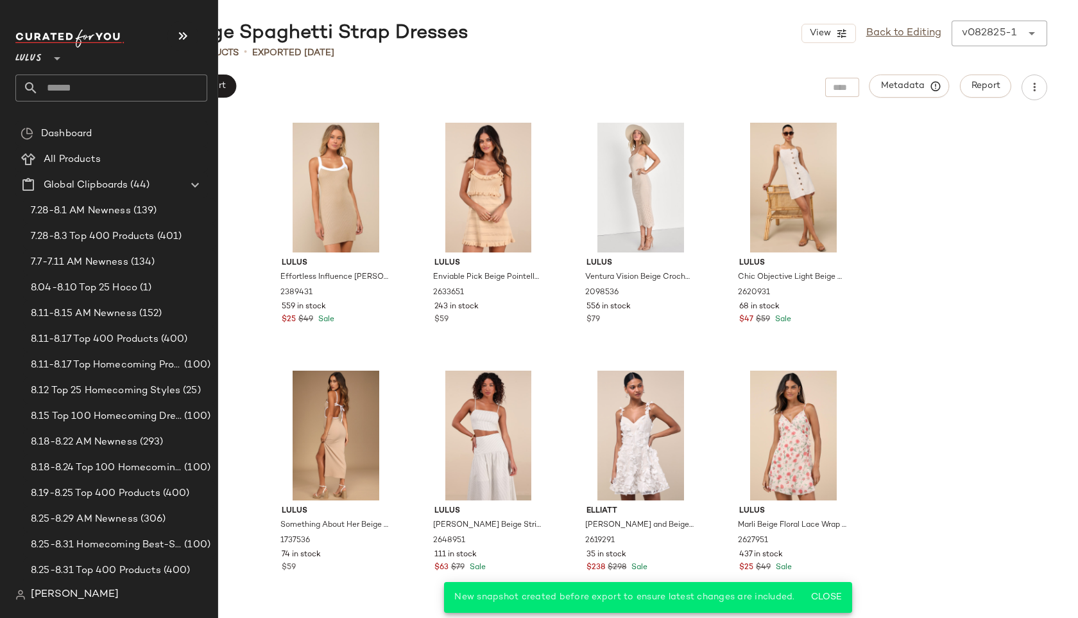
click at [85, 89] on input "text" at bounding box center [123, 87] width 169 height 27
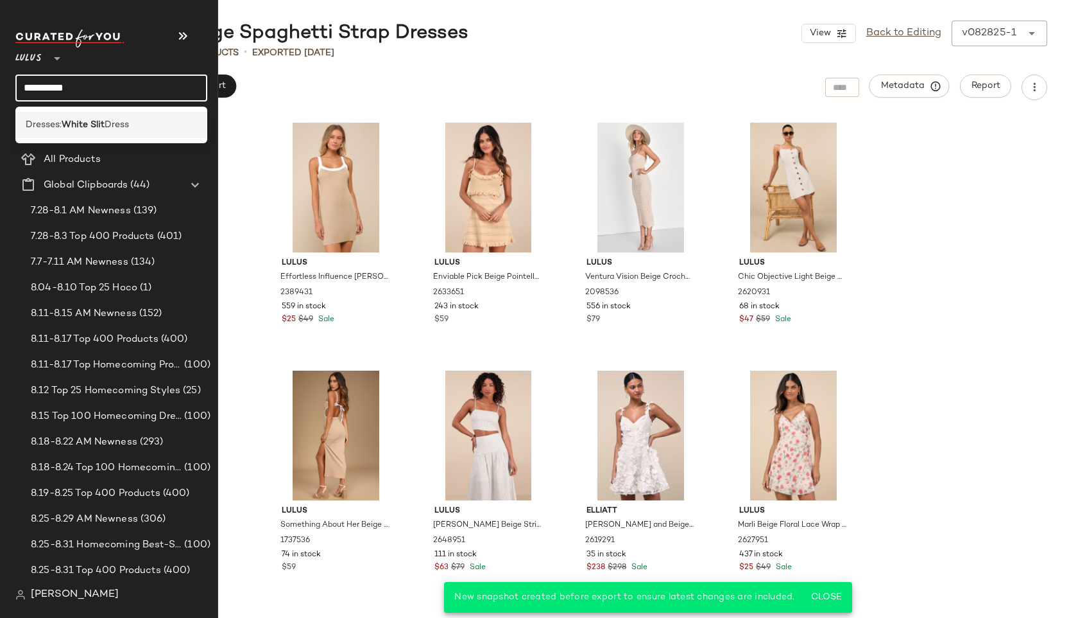
type input "**********"
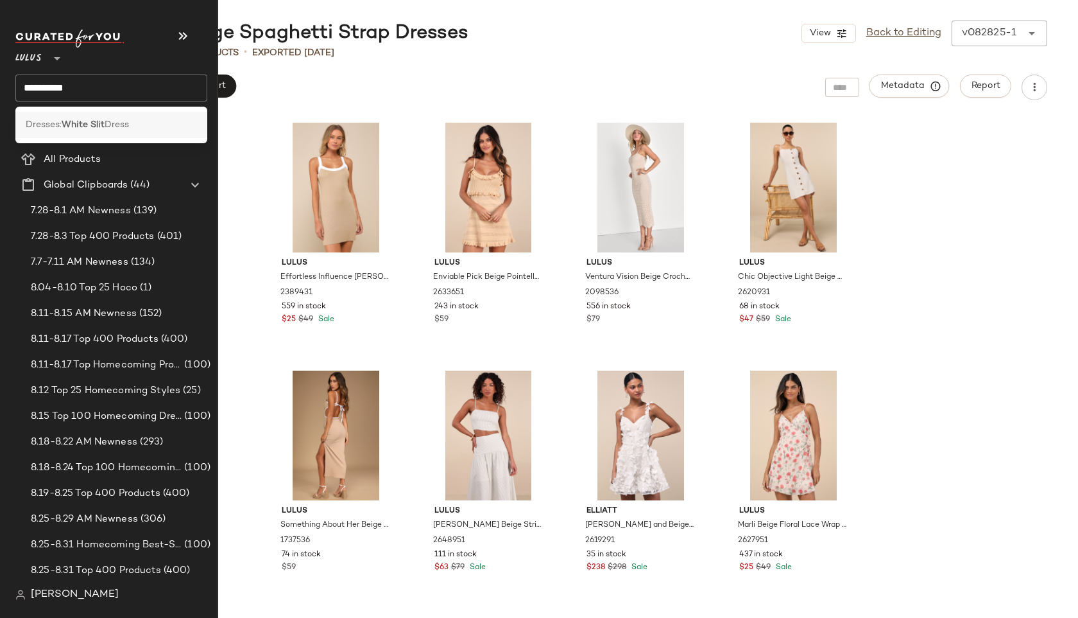
click at [103, 122] on b "White Slit" at bounding box center [83, 124] width 43 height 13
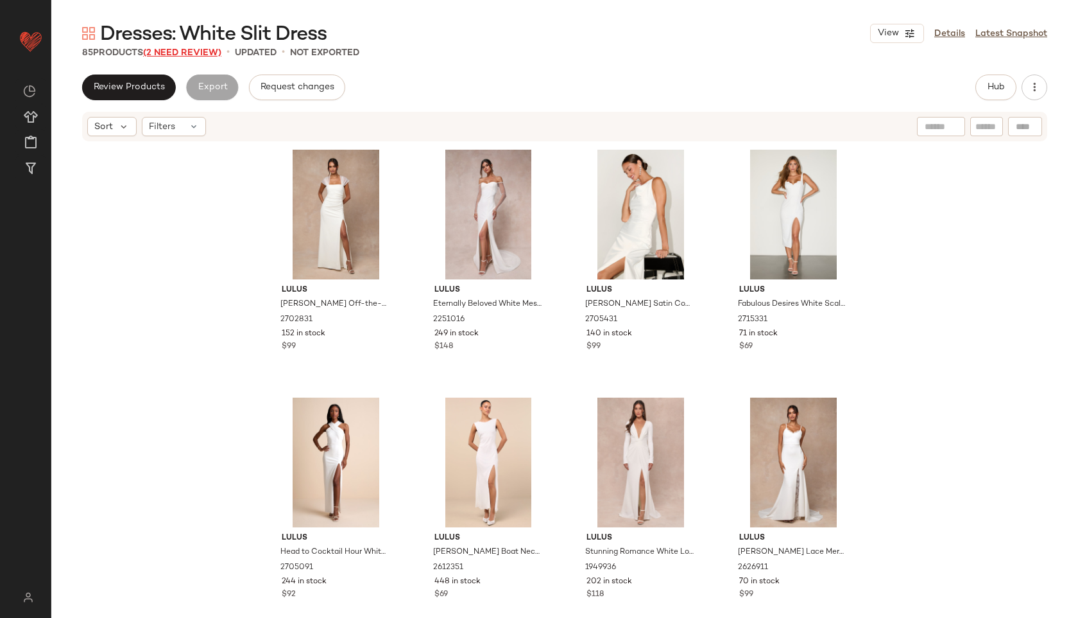
click at [207, 51] on span "(2 Need Review)" at bounding box center [182, 53] width 78 height 10
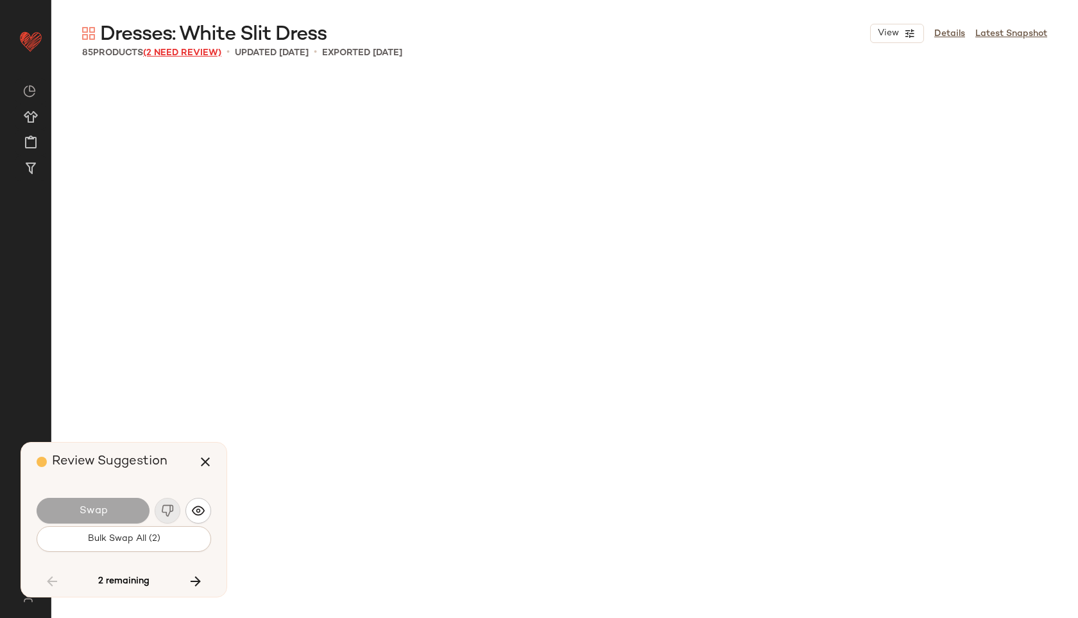
scroll to position [4213, 0]
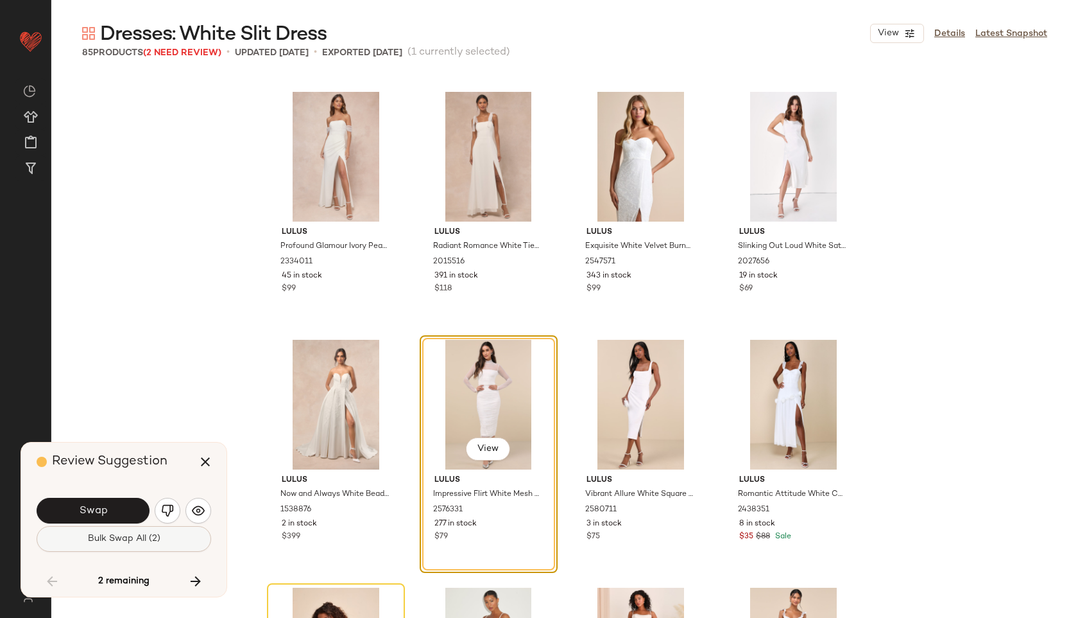
click at [132, 540] on span "Bulk Swap All (2)" at bounding box center [123, 538] width 73 height 10
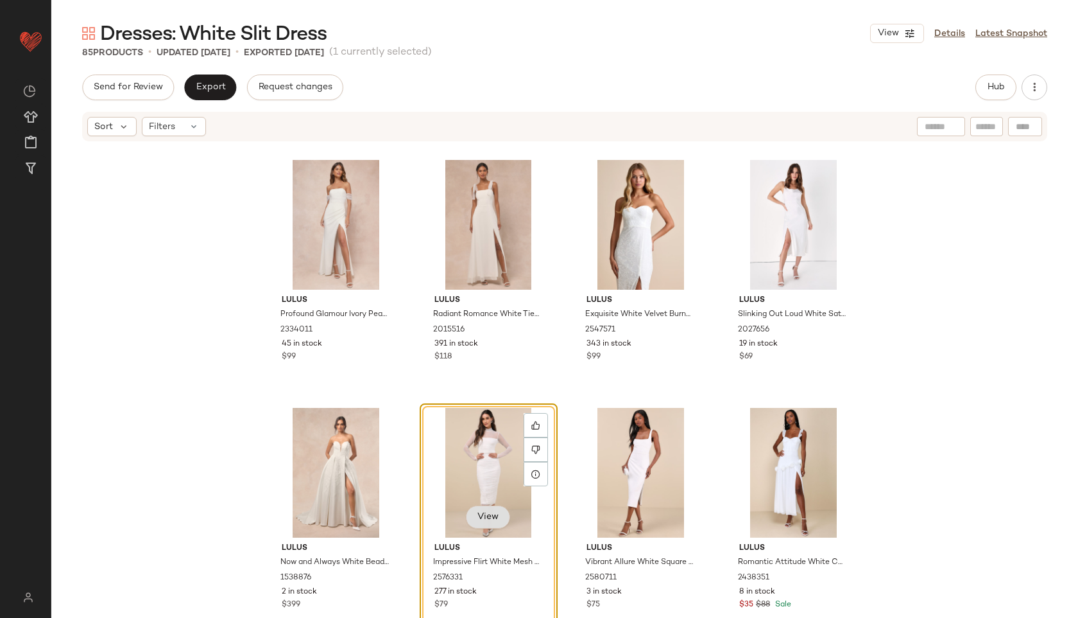
click at [490, 515] on span "View" at bounding box center [488, 517] width 22 height 10
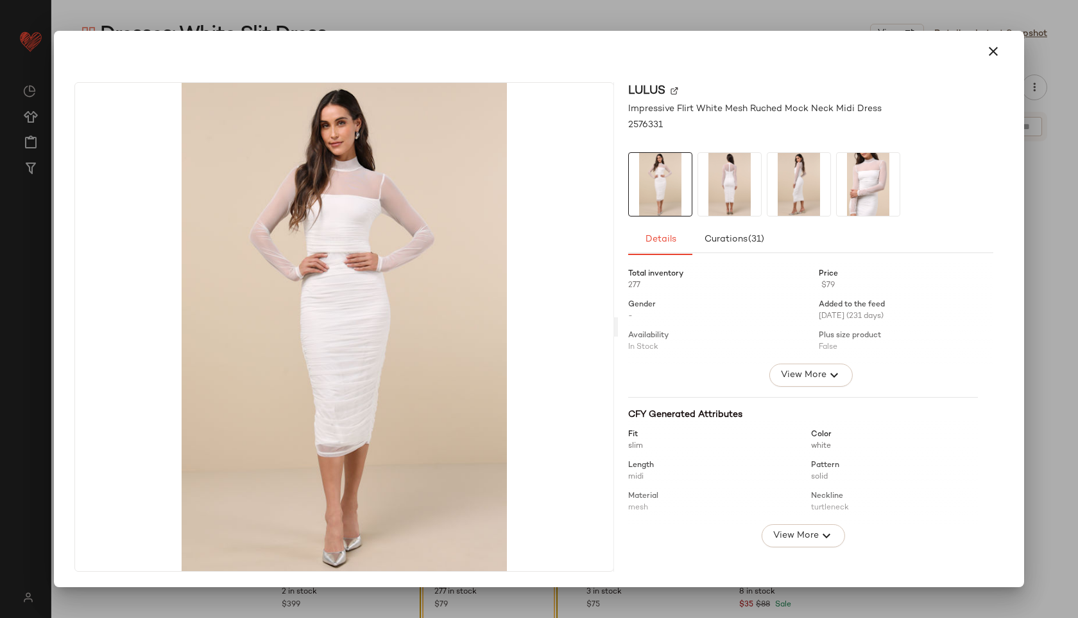
click at [738, 191] on img at bounding box center [729, 184] width 63 height 63
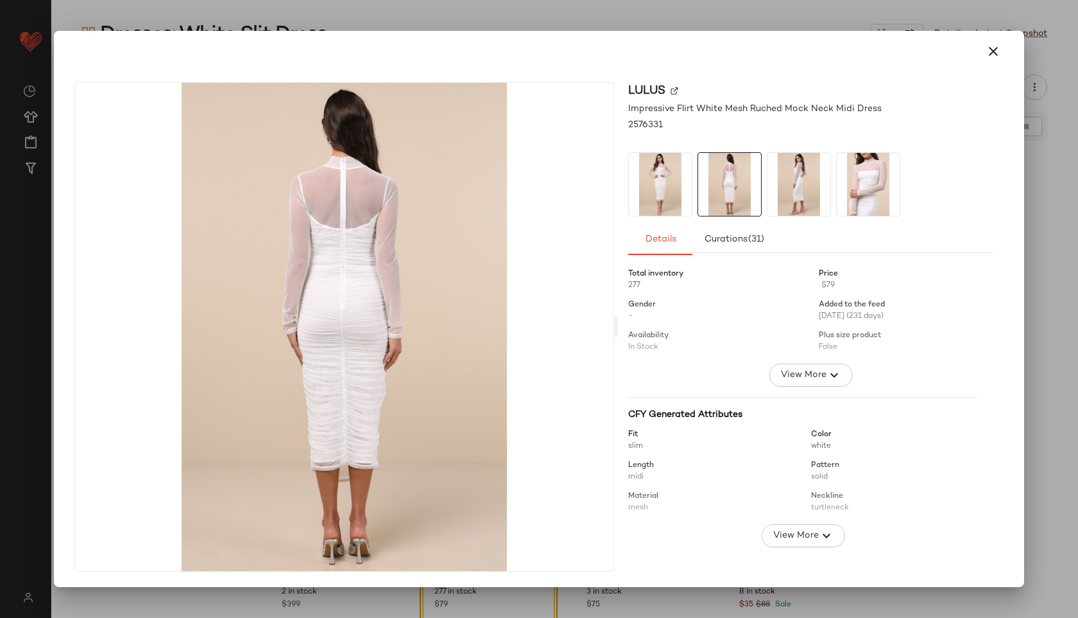
click at [769, 193] on img at bounding box center [799, 184] width 63 height 63
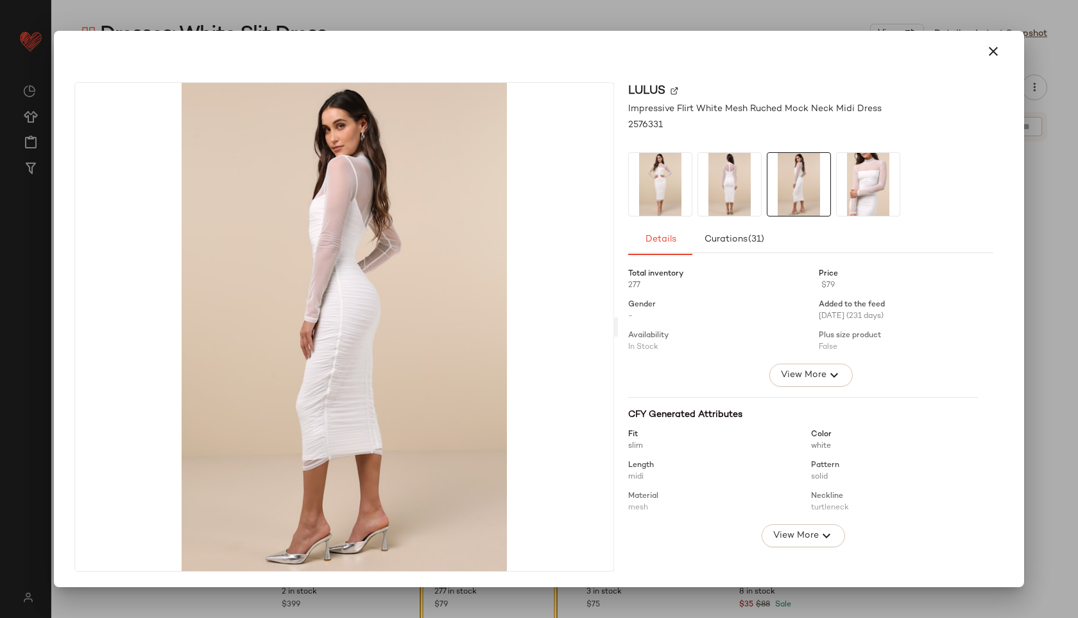
click at [873, 189] on img at bounding box center [868, 184] width 63 height 63
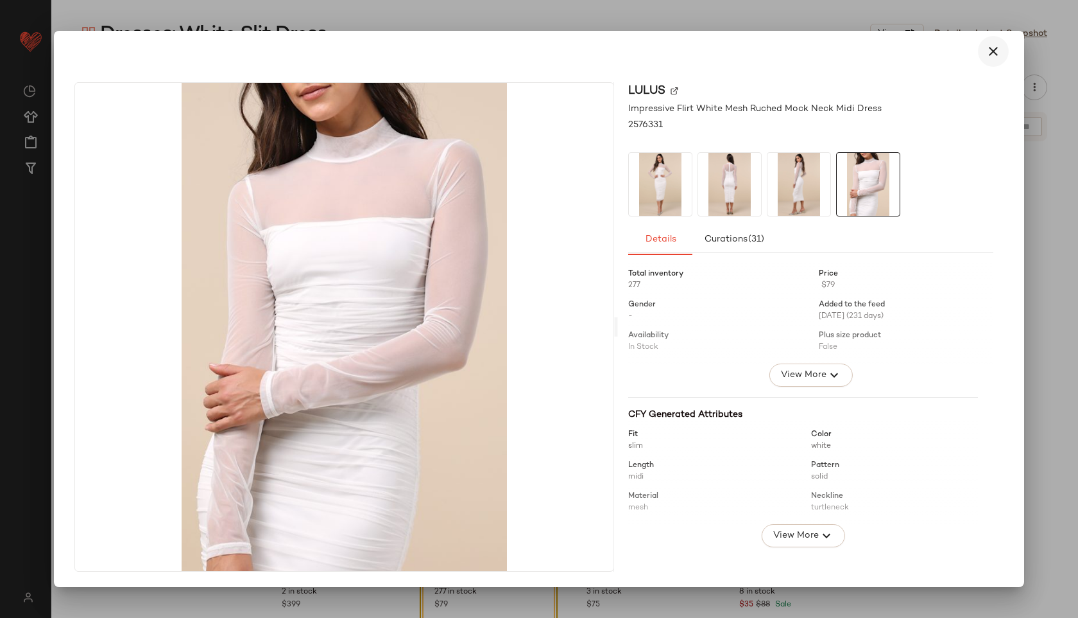
click at [992, 53] on icon "button" at bounding box center [993, 51] width 15 height 15
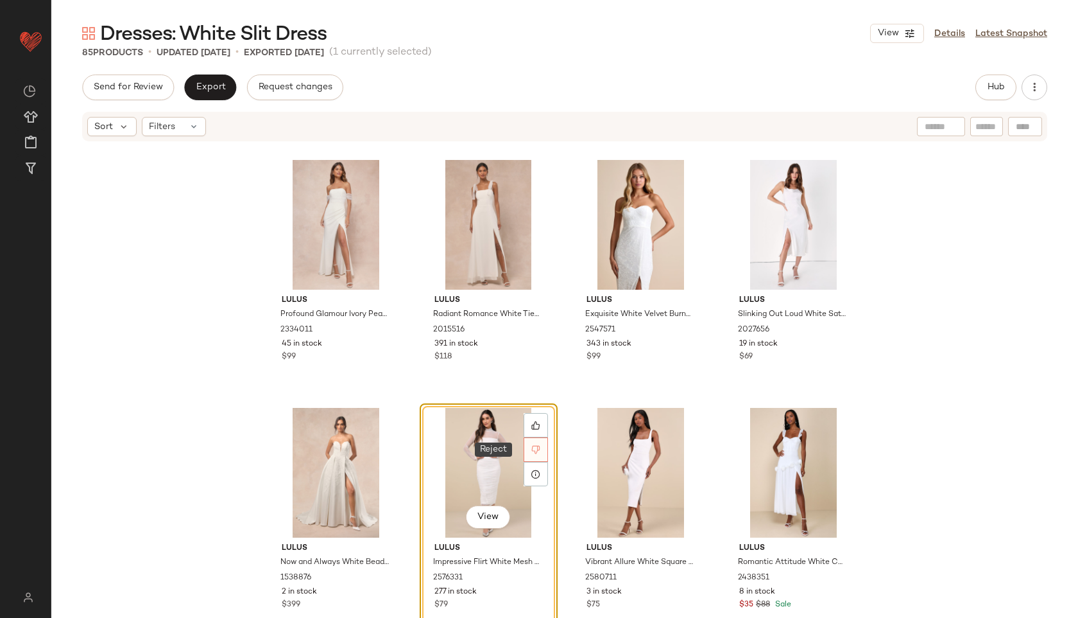
click at [524, 452] on div at bounding box center [536, 449] width 24 height 24
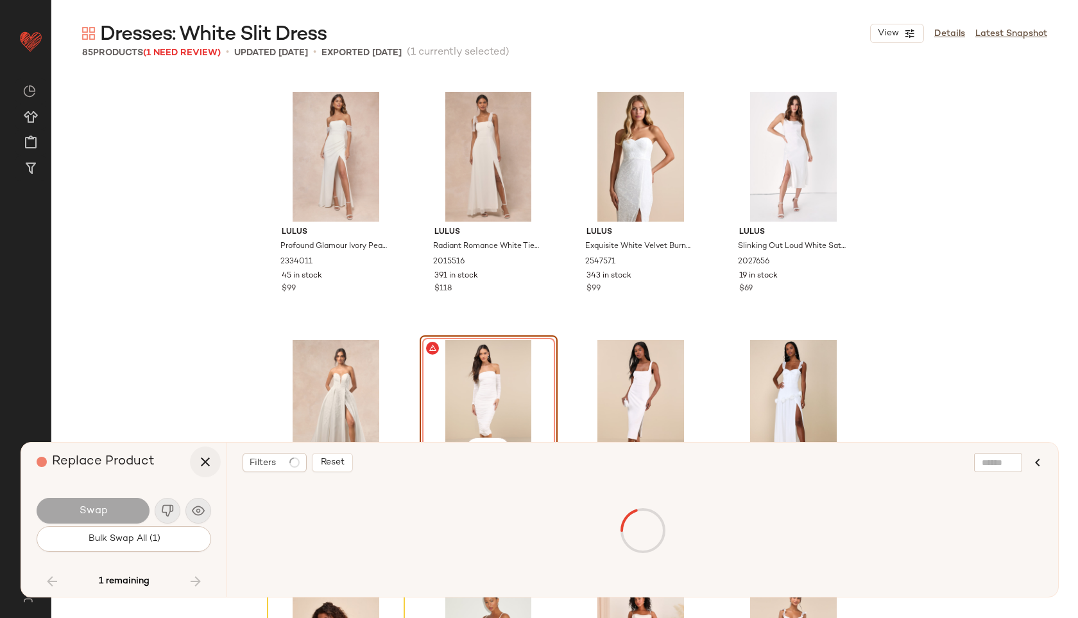
click at [203, 463] on icon "button" at bounding box center [205, 461] width 15 height 15
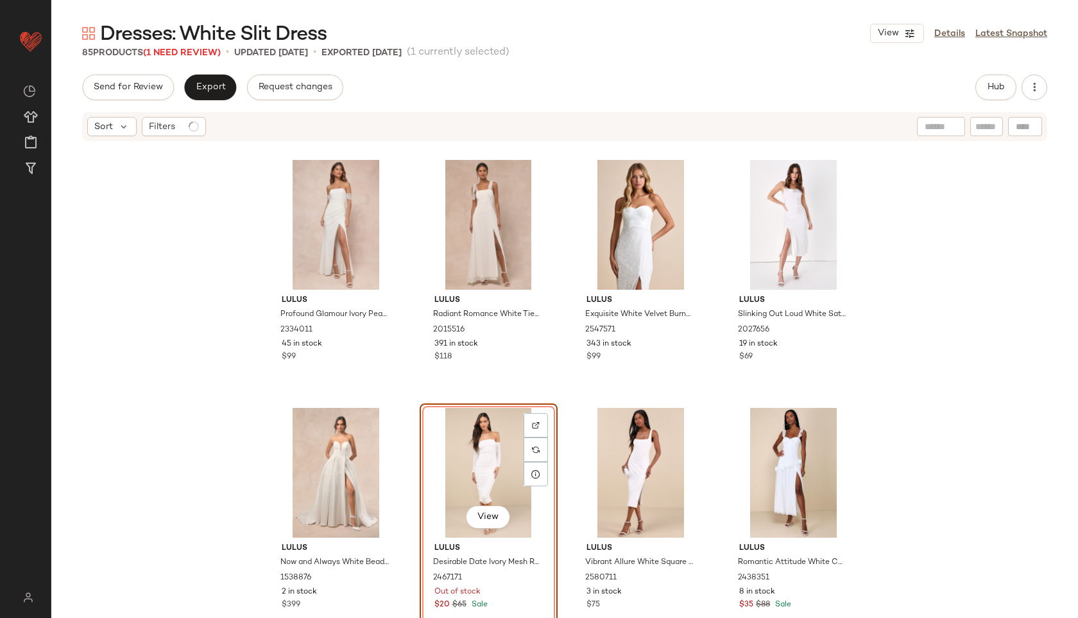
click at [489, 441] on div "View" at bounding box center [488, 473] width 129 height 130
click at [478, 462] on div "View" at bounding box center [488, 473] width 129 height 130
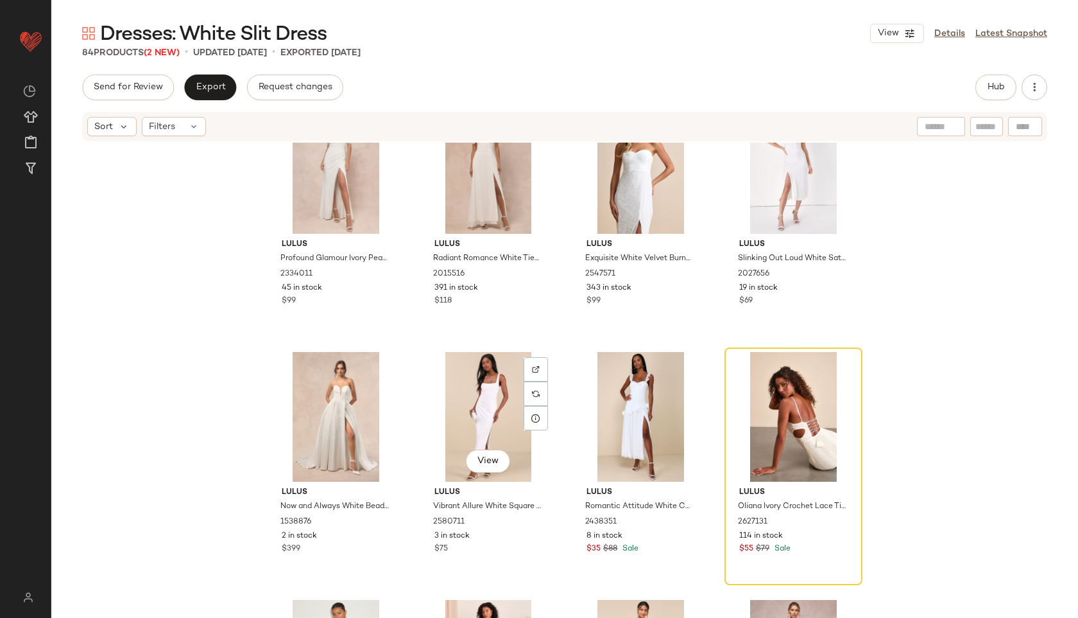
scroll to position [4263, 0]
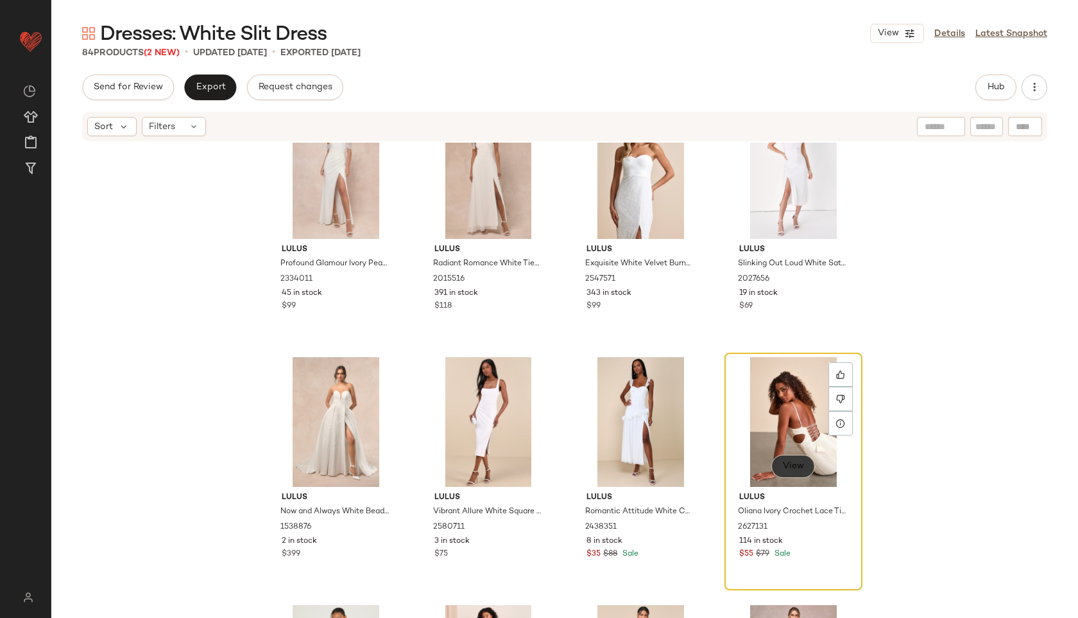
click at [790, 458] on button "View" at bounding box center [793, 466] width 44 height 23
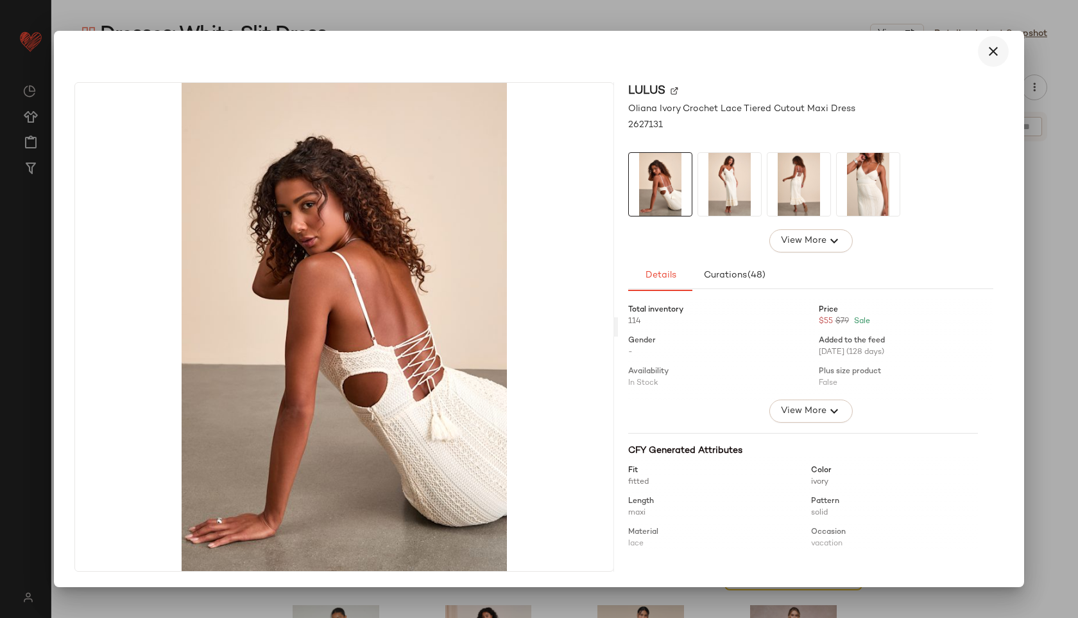
click at [992, 51] on icon "button" at bounding box center [993, 51] width 15 height 15
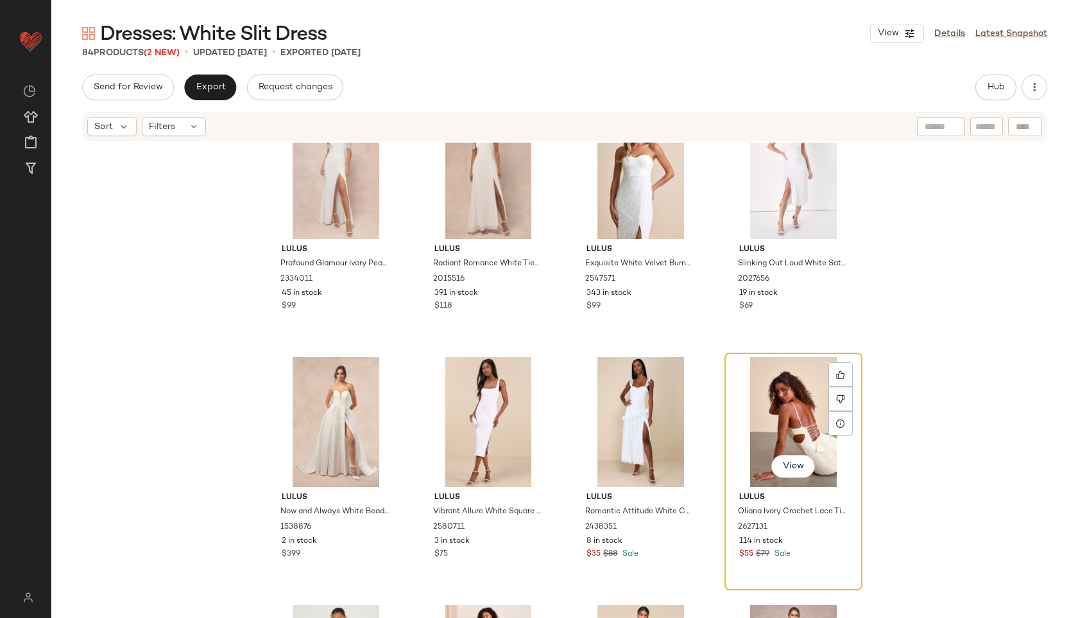
click at [747, 448] on div "View" at bounding box center [793, 422] width 129 height 130
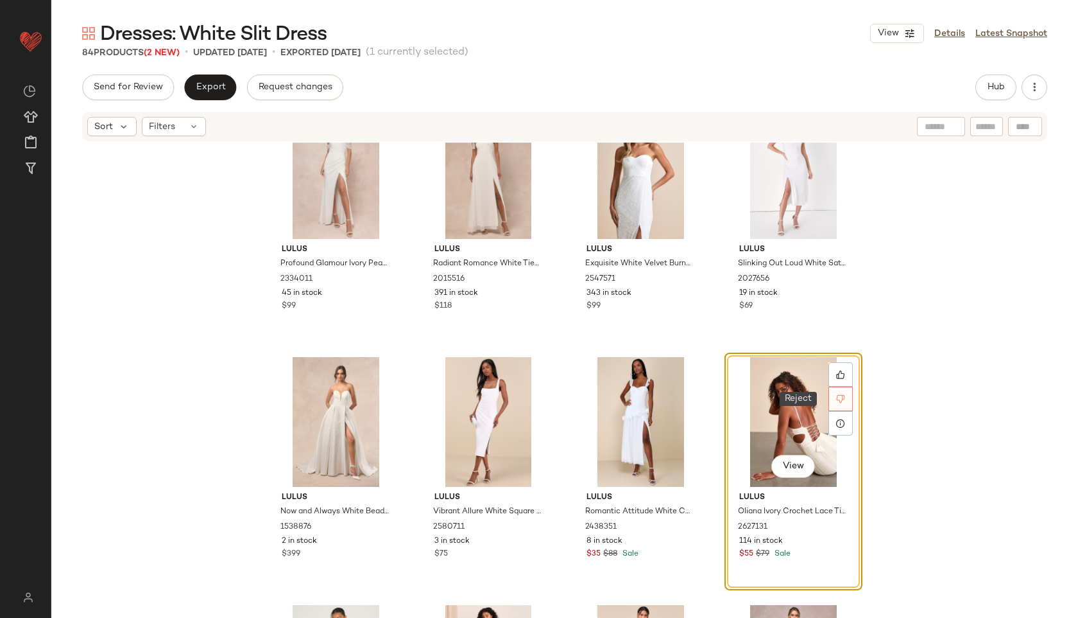
click at [831, 399] on div at bounding box center [841, 398] width 24 height 24
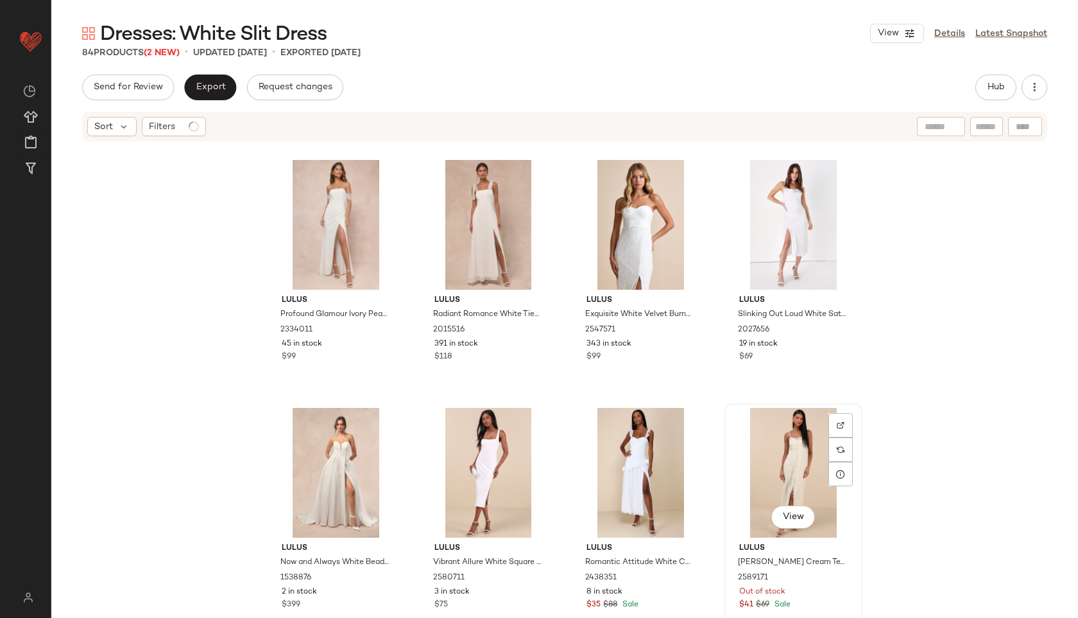
scroll to position [4301, 0]
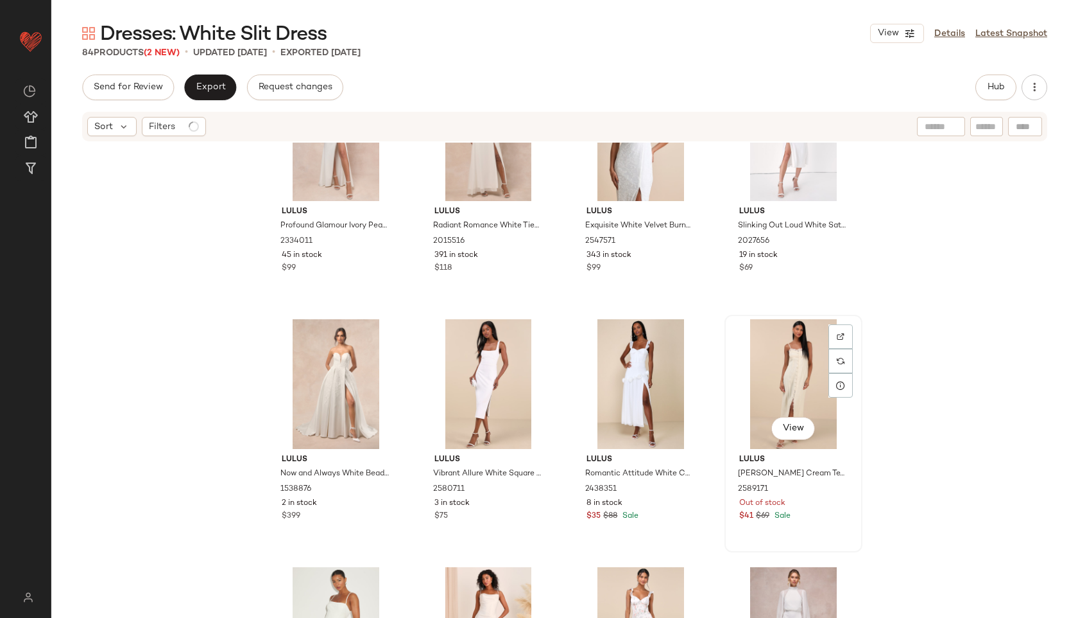
click at [783, 377] on div "View" at bounding box center [793, 384] width 129 height 130
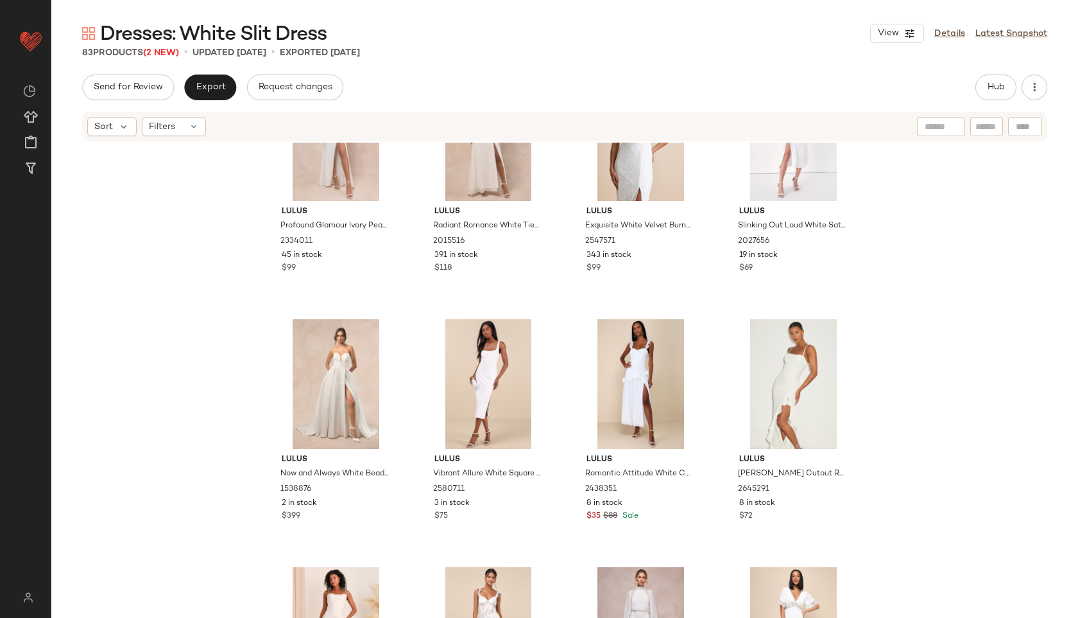
click at [971, 92] on div "Send for Review Export Request changes Hub" at bounding box center [565, 87] width 966 height 26
click at [996, 90] on span "Hub" at bounding box center [996, 87] width 18 height 10
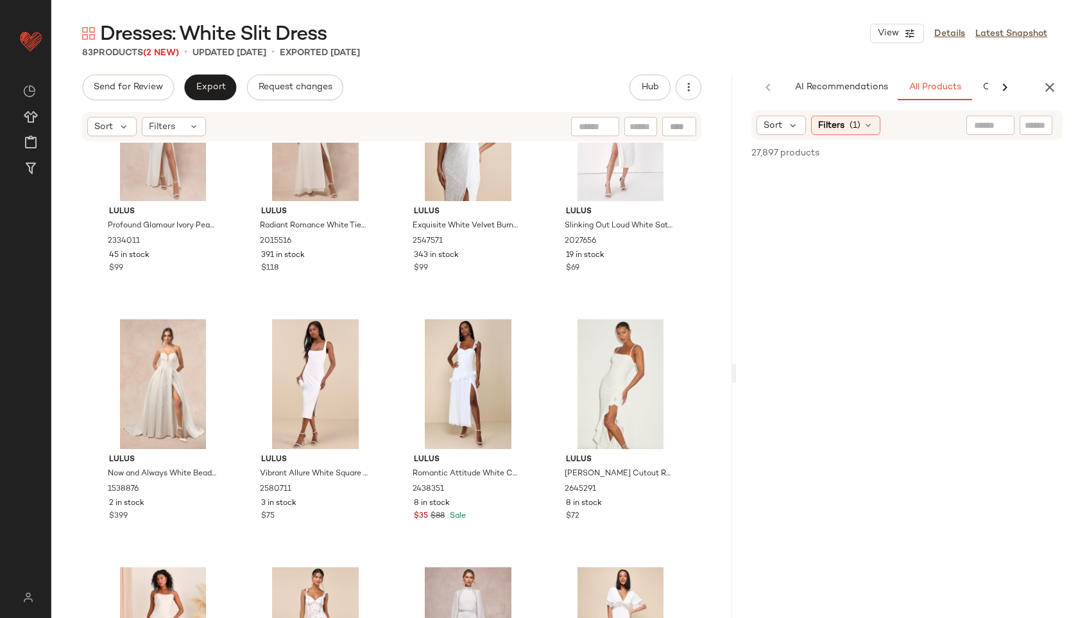
drag, startPoint x: 566, startPoint y: 377, endPoint x: 803, endPoint y: 380, distance: 237.5
click at [803, 380] on div "Dresses: White Slit Dress View Details Latest Snapshot 83 Products (2 New) • up…" at bounding box center [564, 319] width 1027 height 597
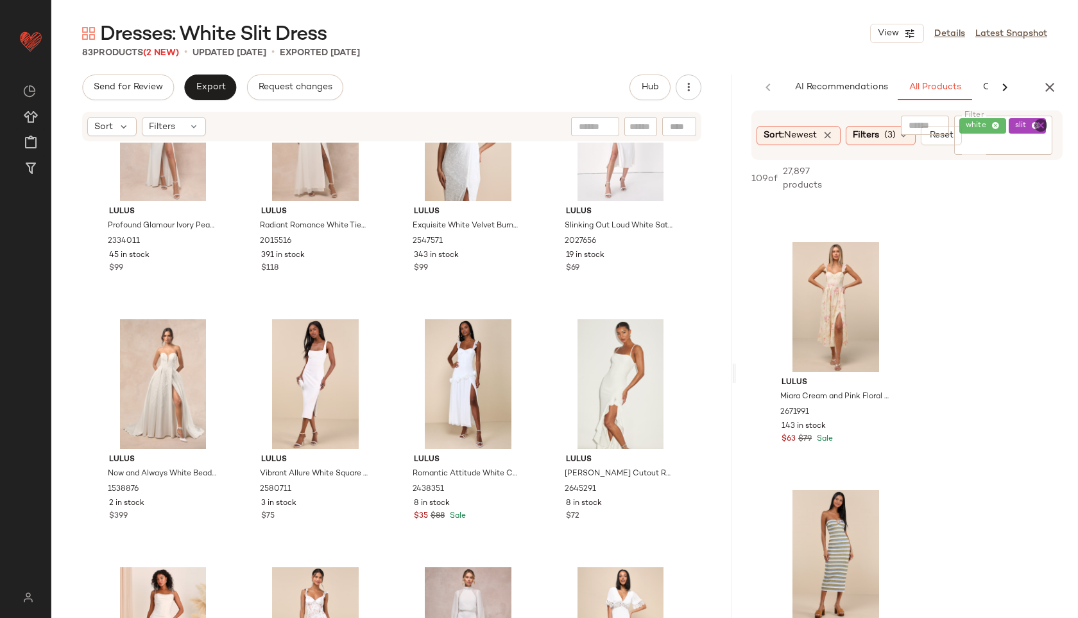
scroll to position [960, 0]
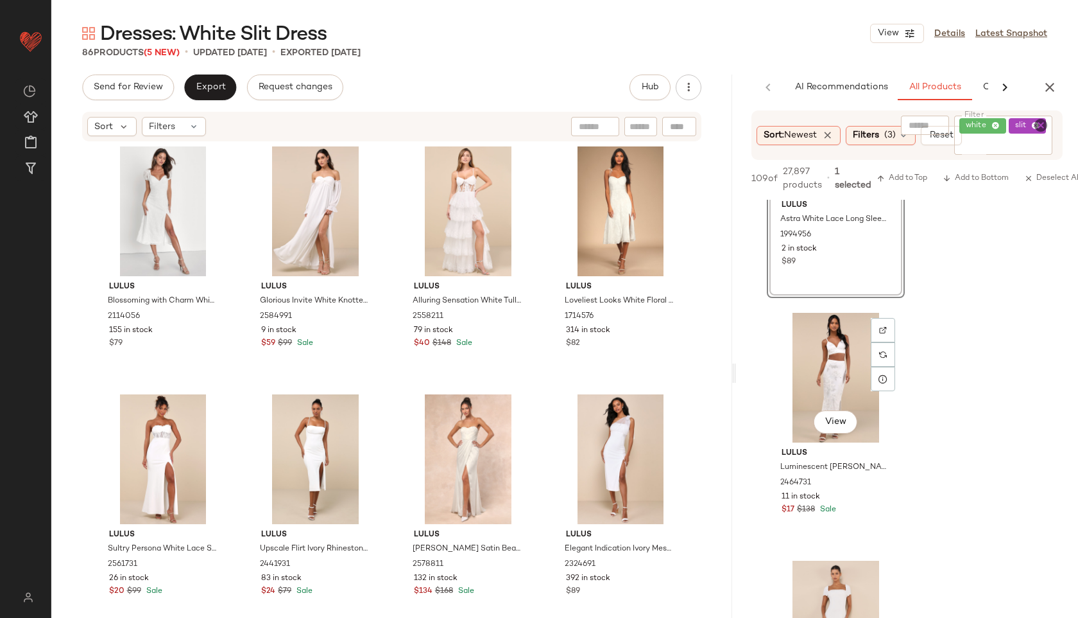
scroll to position [3361, 0]
click at [847, 425] on button "View" at bounding box center [836, 421] width 44 height 23
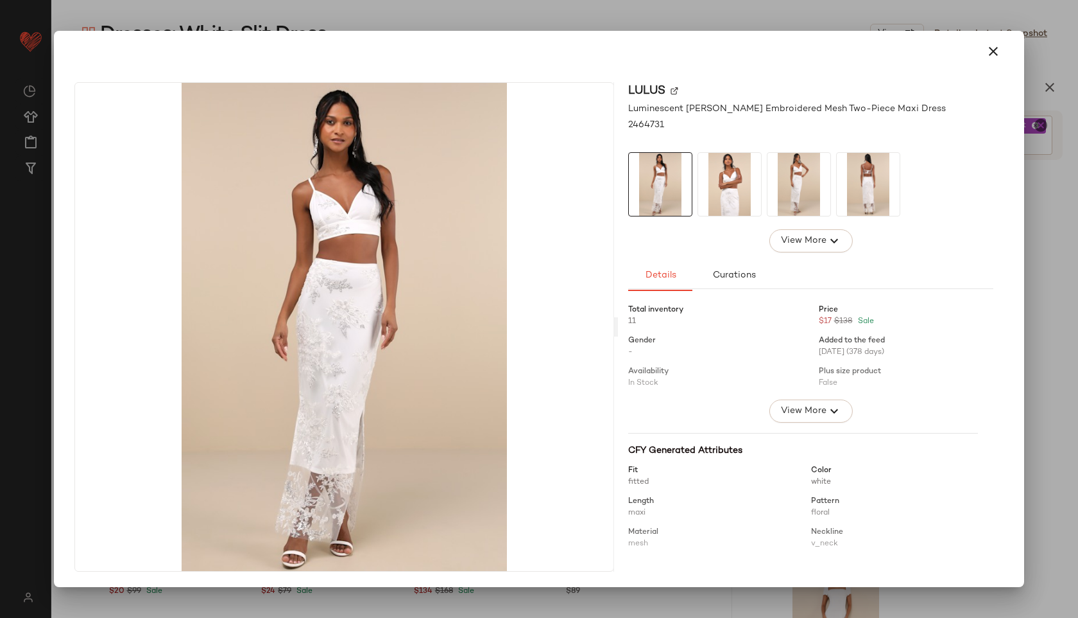
click at [803, 180] on img at bounding box center [799, 184] width 63 height 63
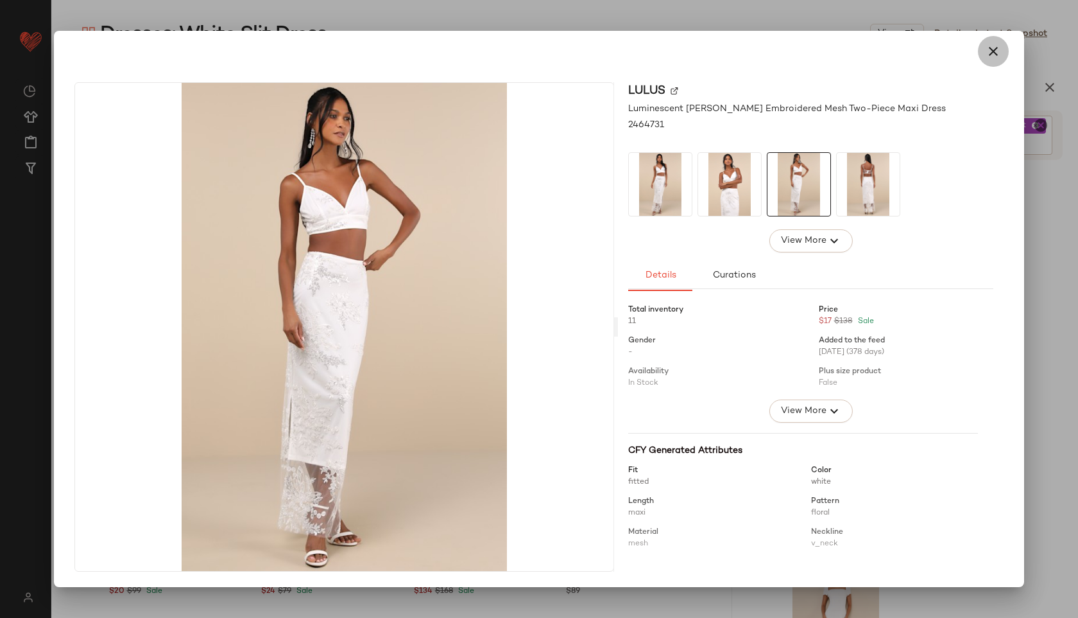
click at [992, 54] on icon "button" at bounding box center [993, 51] width 15 height 15
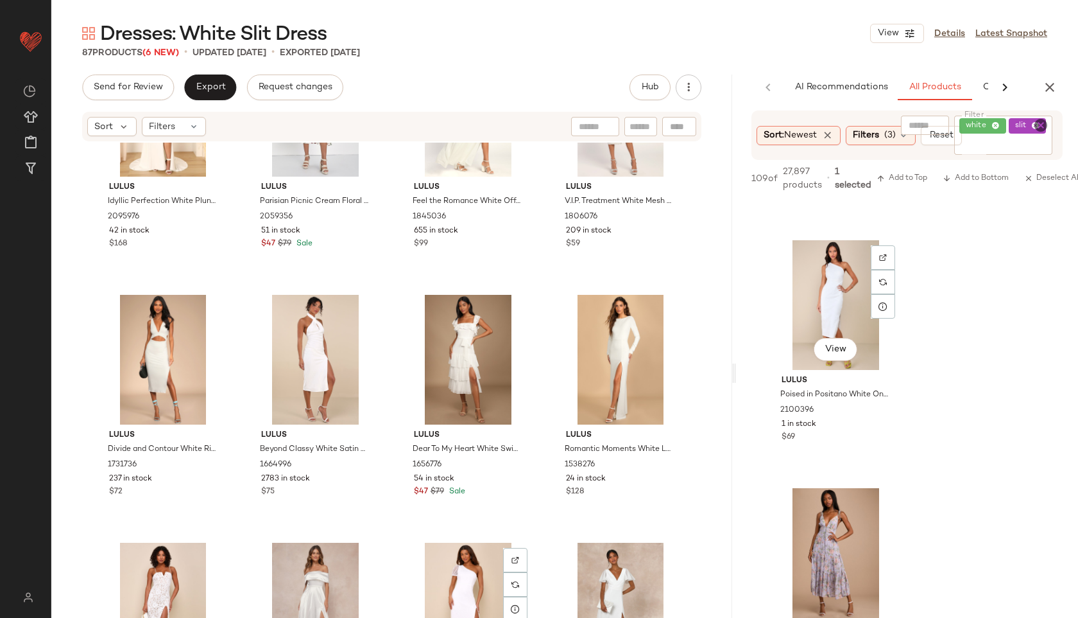
scroll to position [4428, 0]
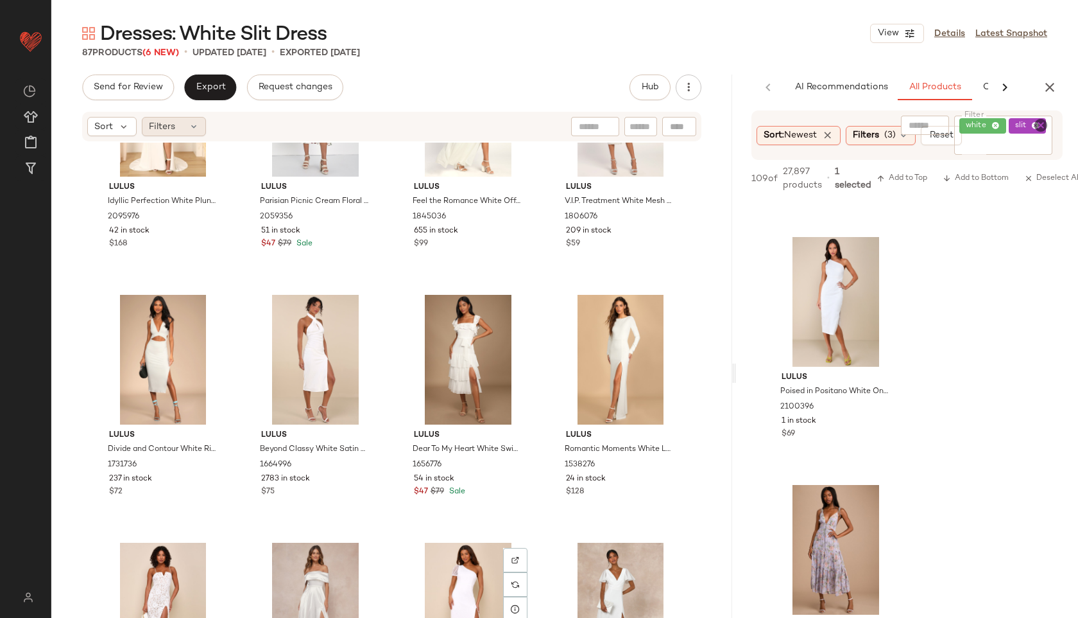
click at [199, 127] on div "Filters" at bounding box center [174, 126] width 64 height 19
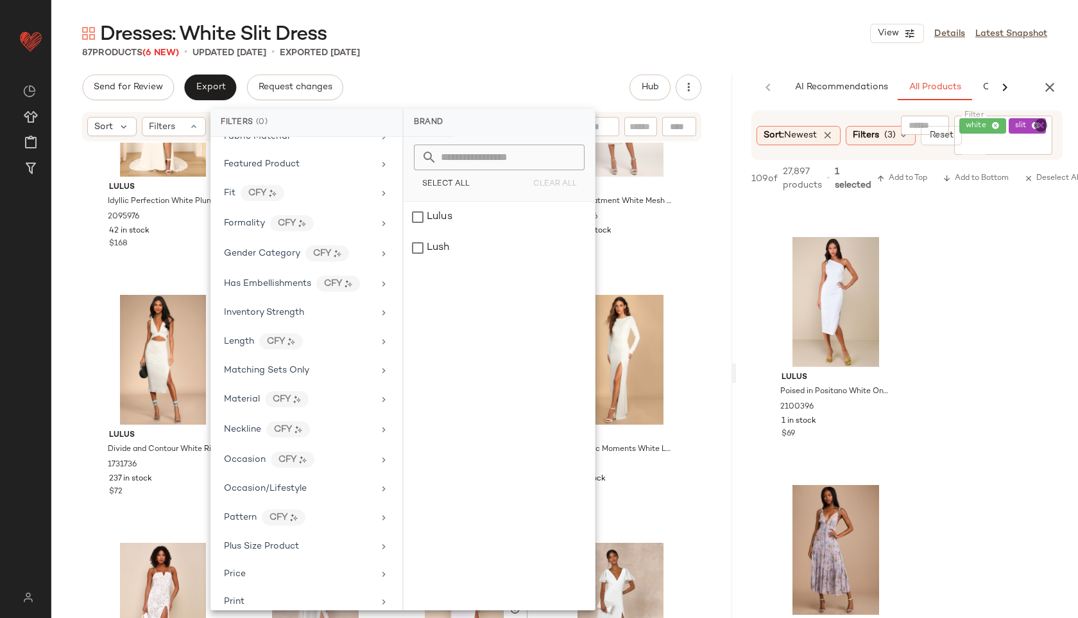
scroll to position [657, 0]
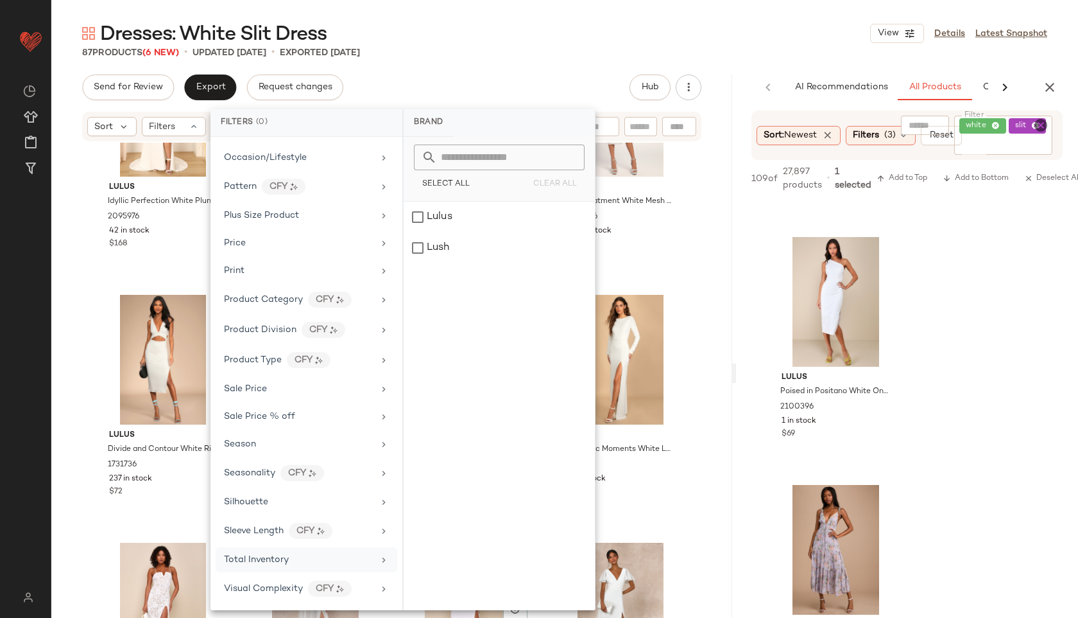
click at [268, 566] on div "Total Inventory" at bounding box center [256, 559] width 65 height 13
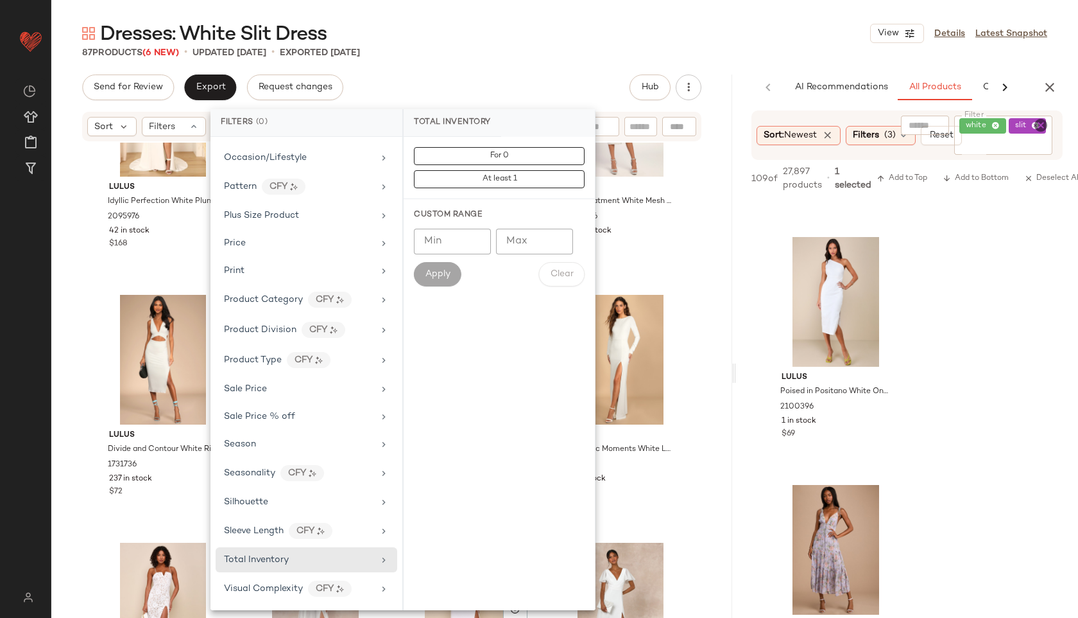
click at [544, 239] on input "Max" at bounding box center [534, 242] width 77 height 26
type input "**"
click at [436, 269] on span "Apply" at bounding box center [438, 274] width 26 height 10
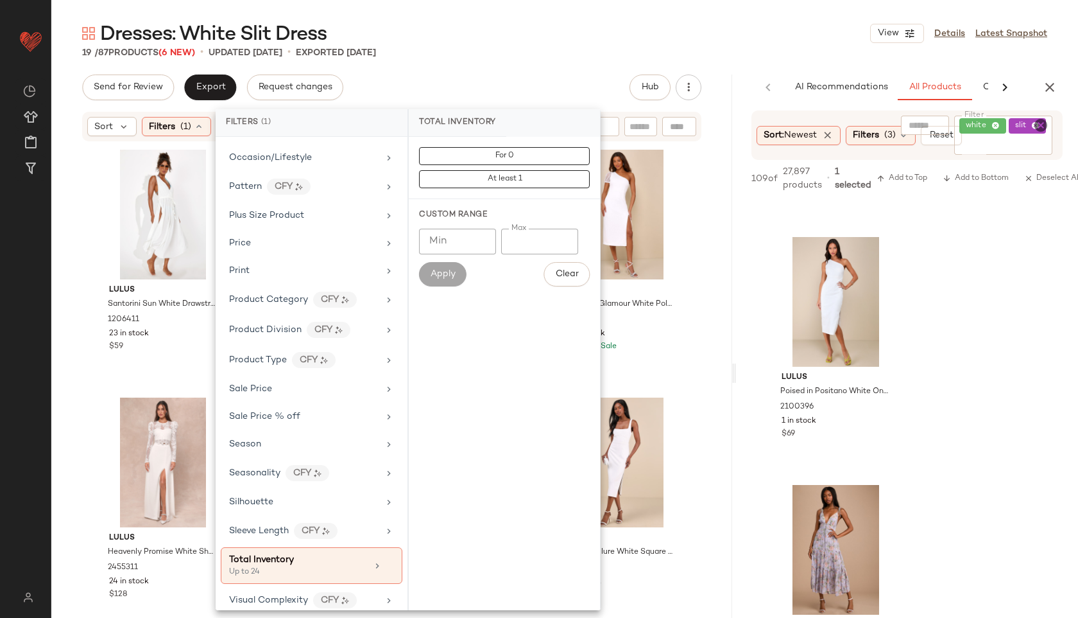
click at [490, 64] on div "Dresses: White Slit Dress View Details Latest Snapshot 19 / 87 Products (6 New)…" at bounding box center [564, 319] width 1027 height 597
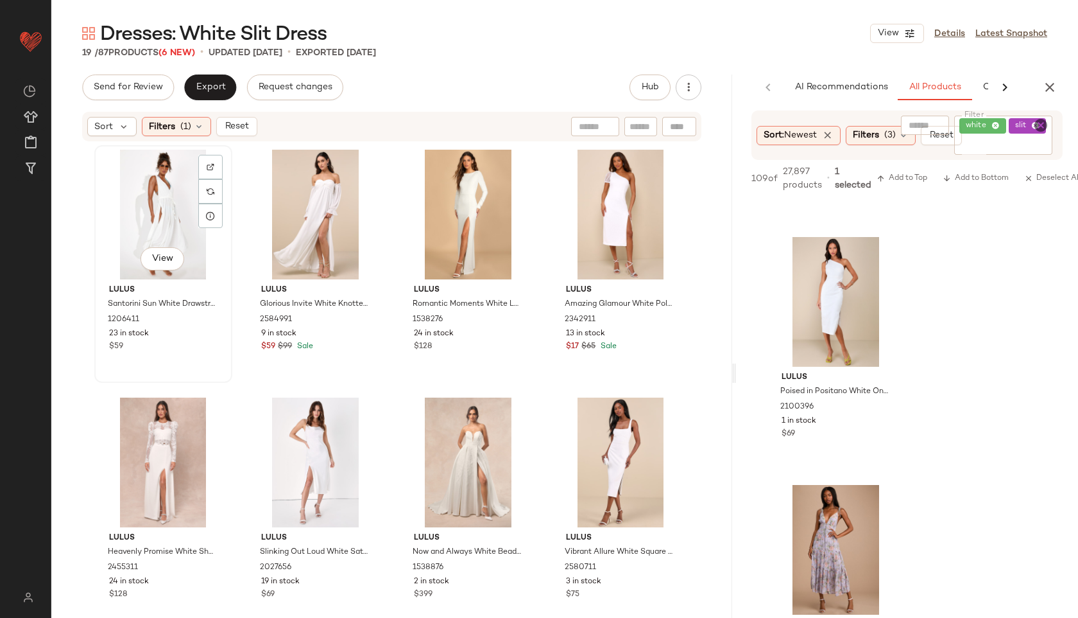
click at [153, 211] on div "View" at bounding box center [163, 215] width 129 height 130
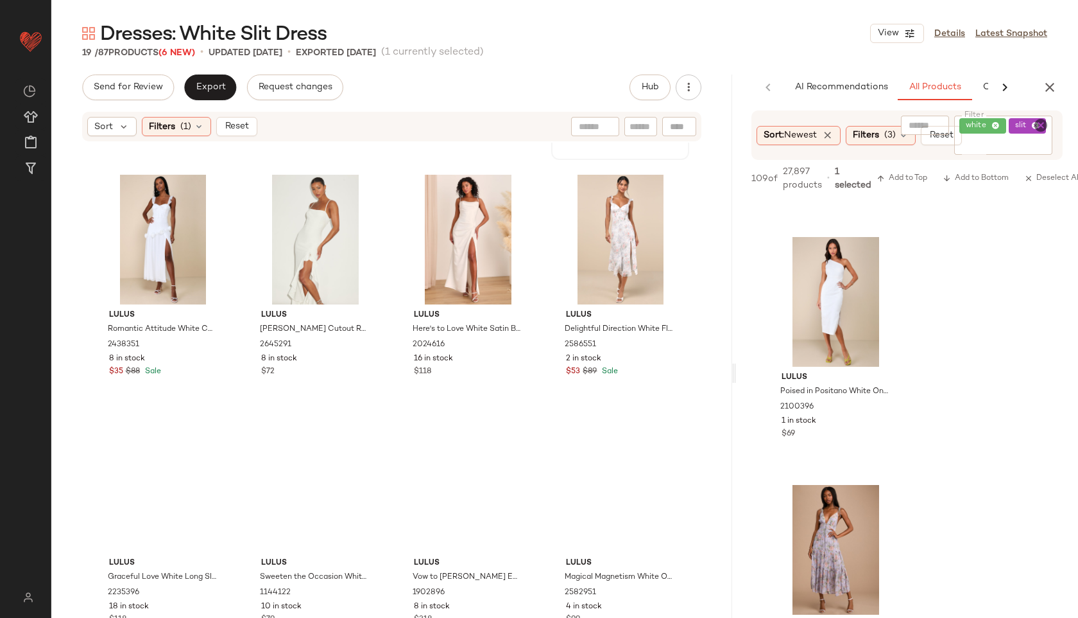
scroll to position [728, 0]
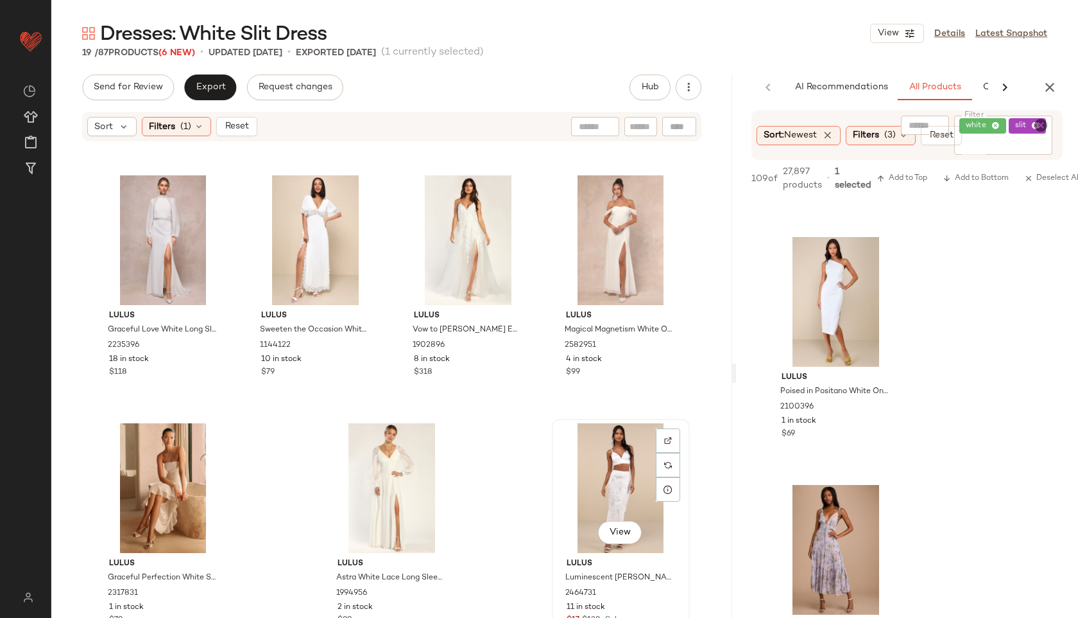
click at [630, 503] on div "View" at bounding box center [621, 488] width 129 height 130
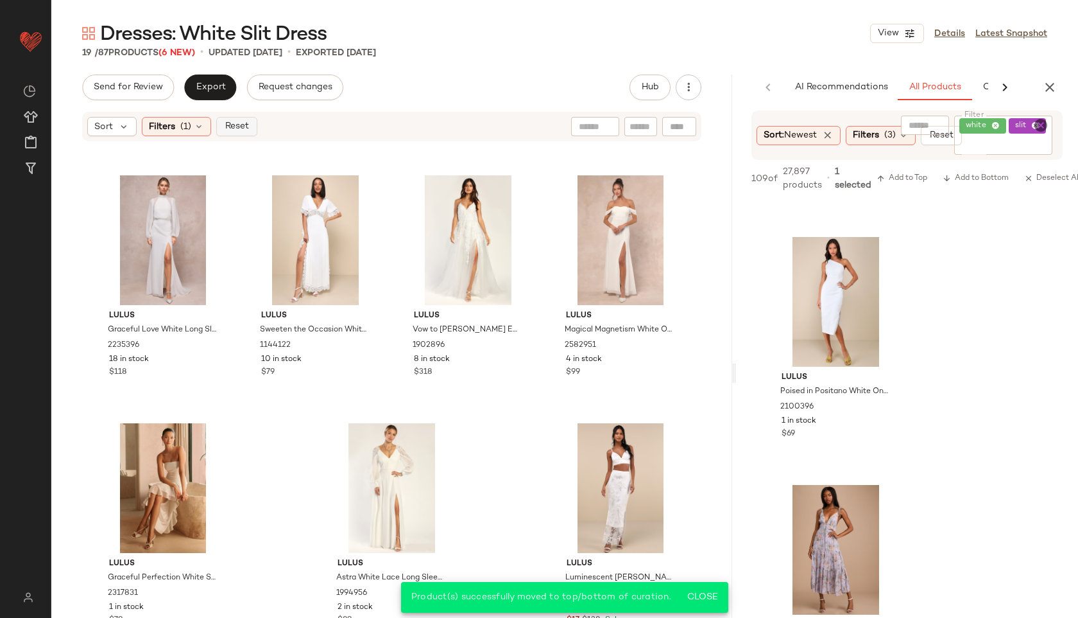
click at [229, 119] on button "Reset" at bounding box center [236, 126] width 41 height 19
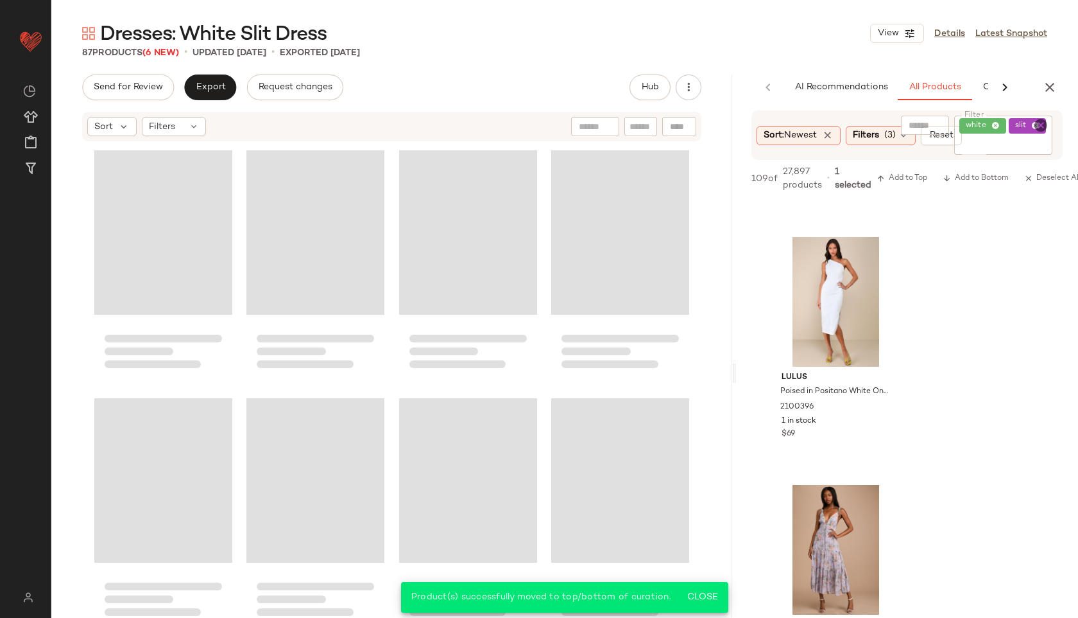
scroll to position [5188, 0]
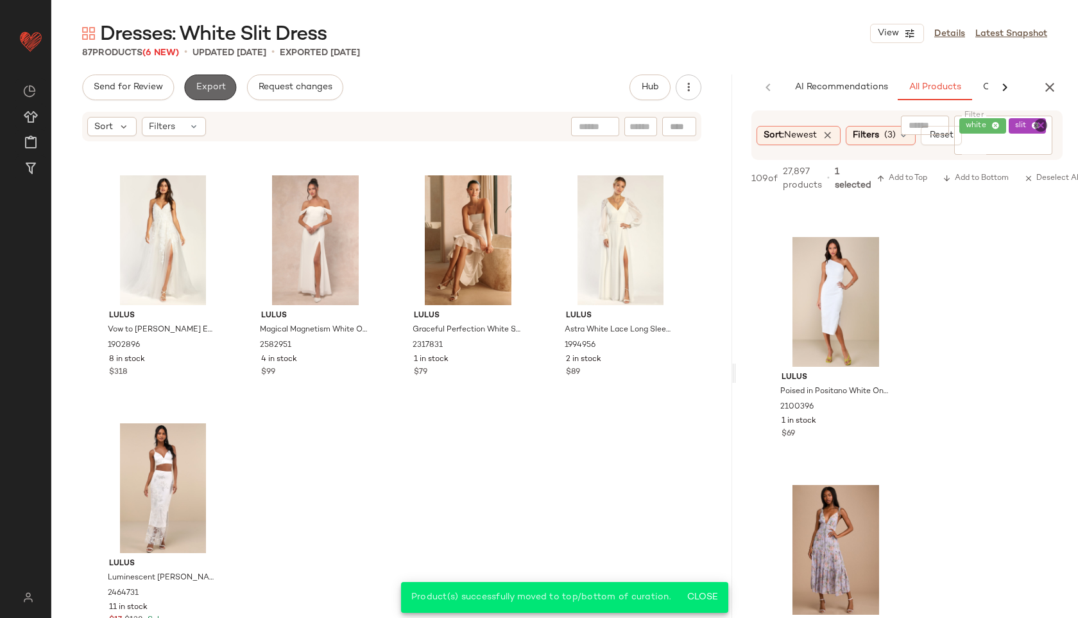
click at [209, 83] on span "Export" at bounding box center [210, 87] width 30 height 10
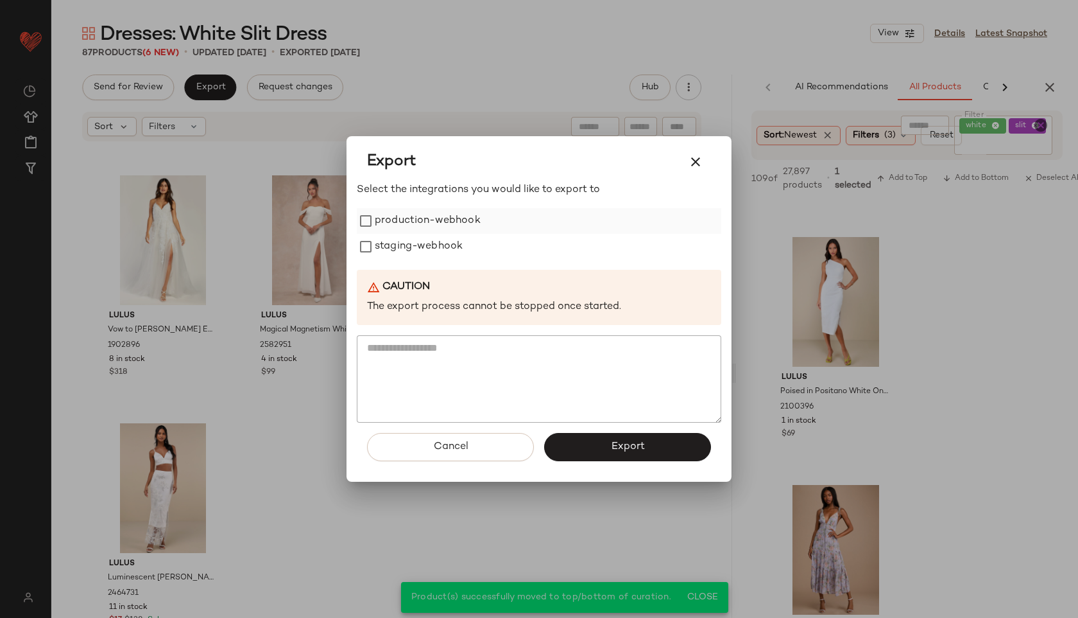
click at [456, 219] on label "production-webhook" at bounding box center [428, 221] width 106 height 26
click at [456, 230] on label "production-webhook" at bounding box center [428, 221] width 106 height 26
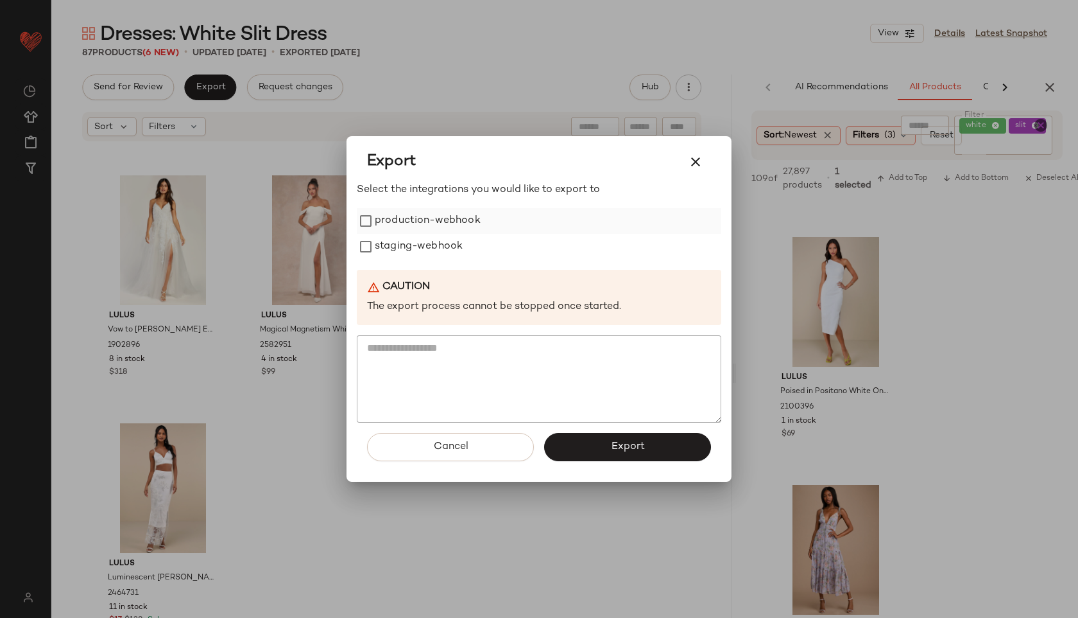
click at [455, 223] on label "production-webhook" at bounding box center [428, 221] width 106 height 26
click at [455, 240] on label "staging-webhook" at bounding box center [419, 247] width 88 height 26
click at [620, 446] on span "Export" at bounding box center [628, 446] width 34 height 12
